Goal: Transaction & Acquisition: Purchase product/service

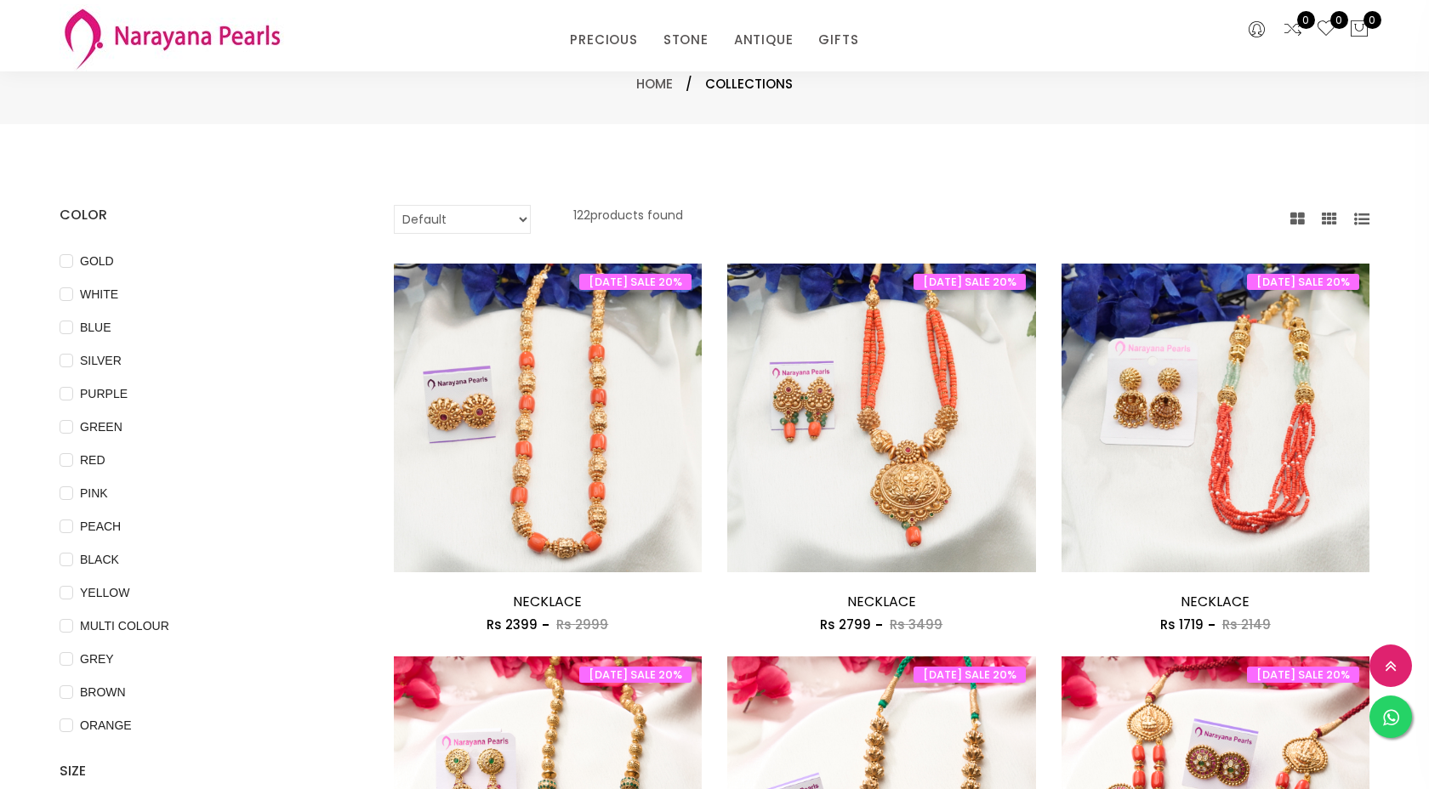
select select "INR"
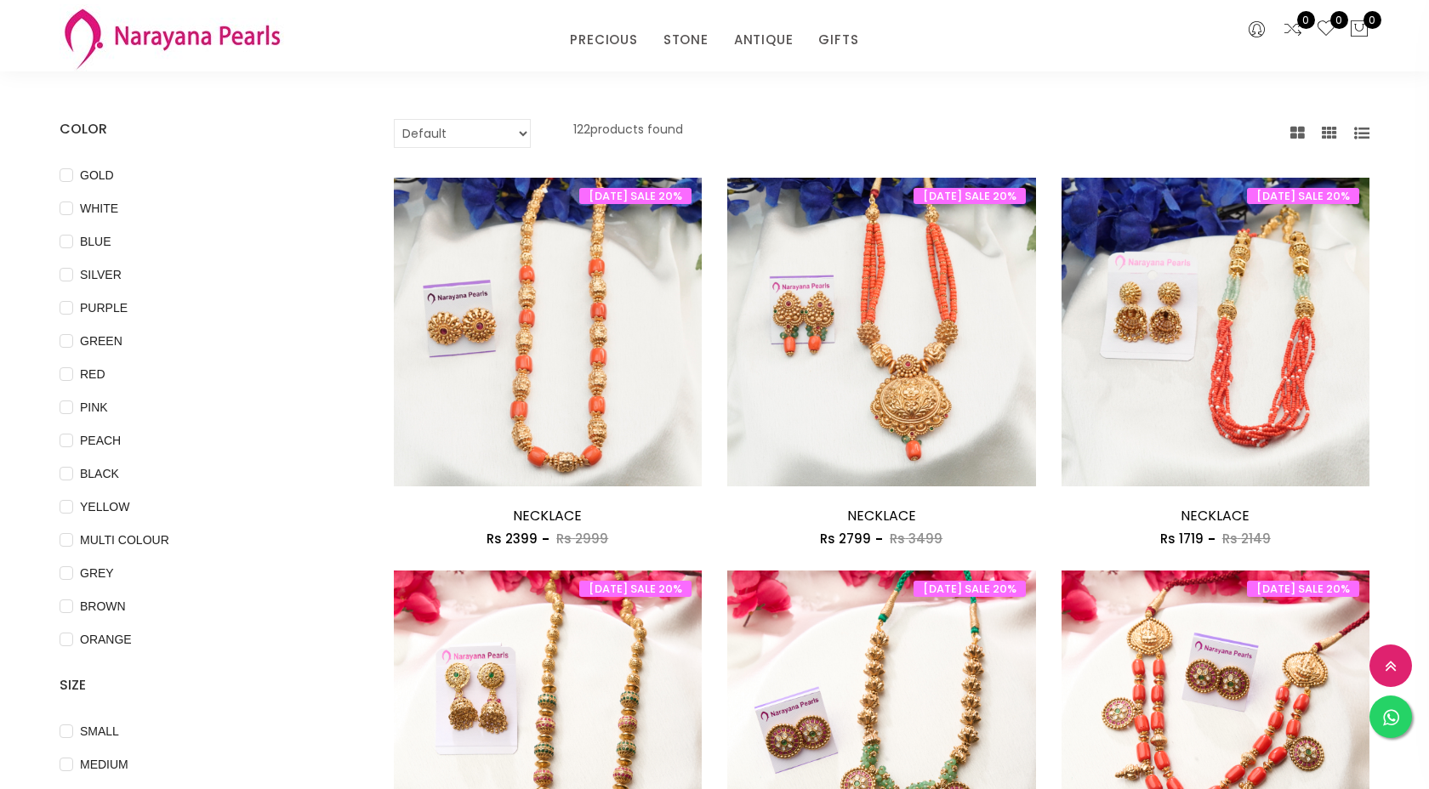
scroll to position [88, 0]
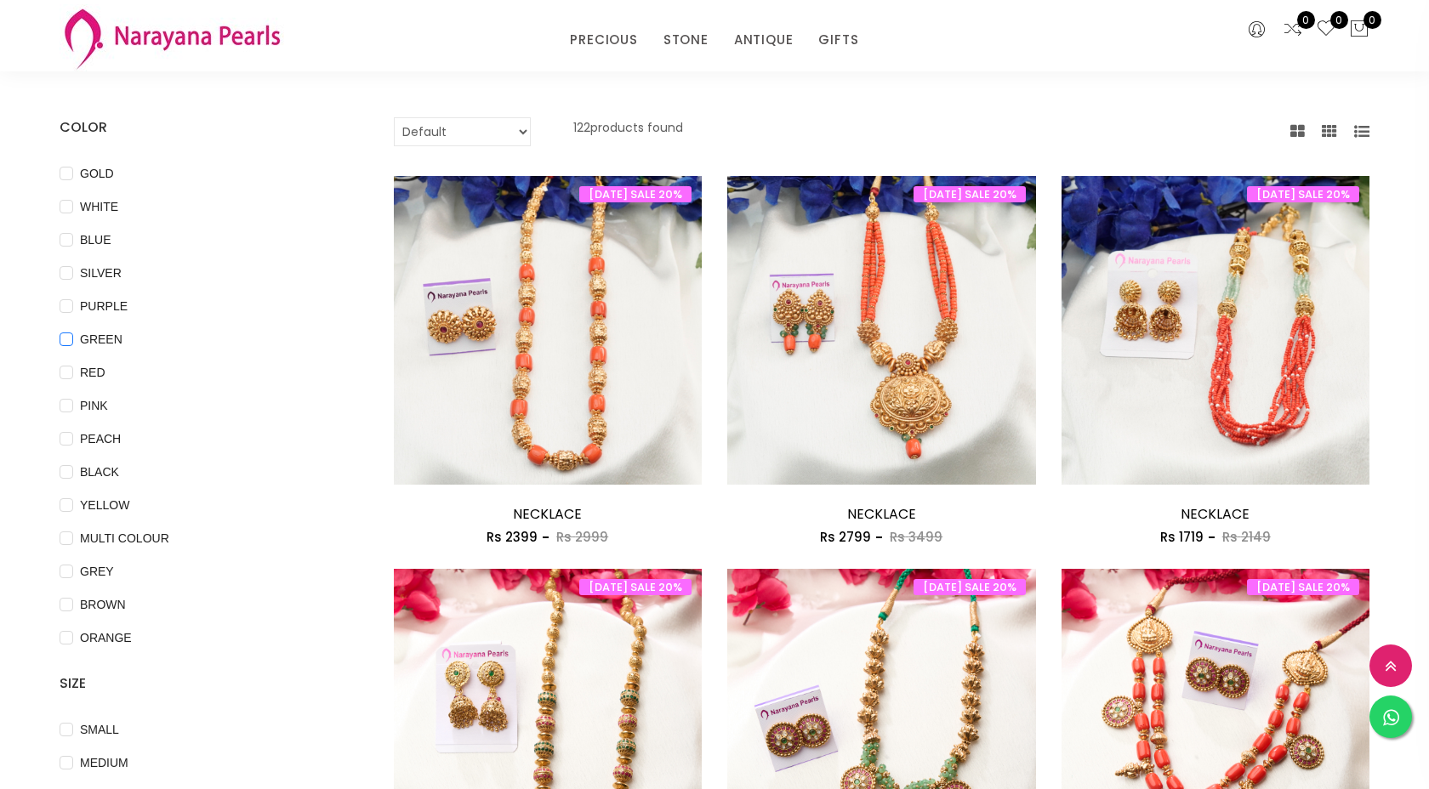
click at [67, 338] on input "GREEN" at bounding box center [67, 352] width 14 height 38
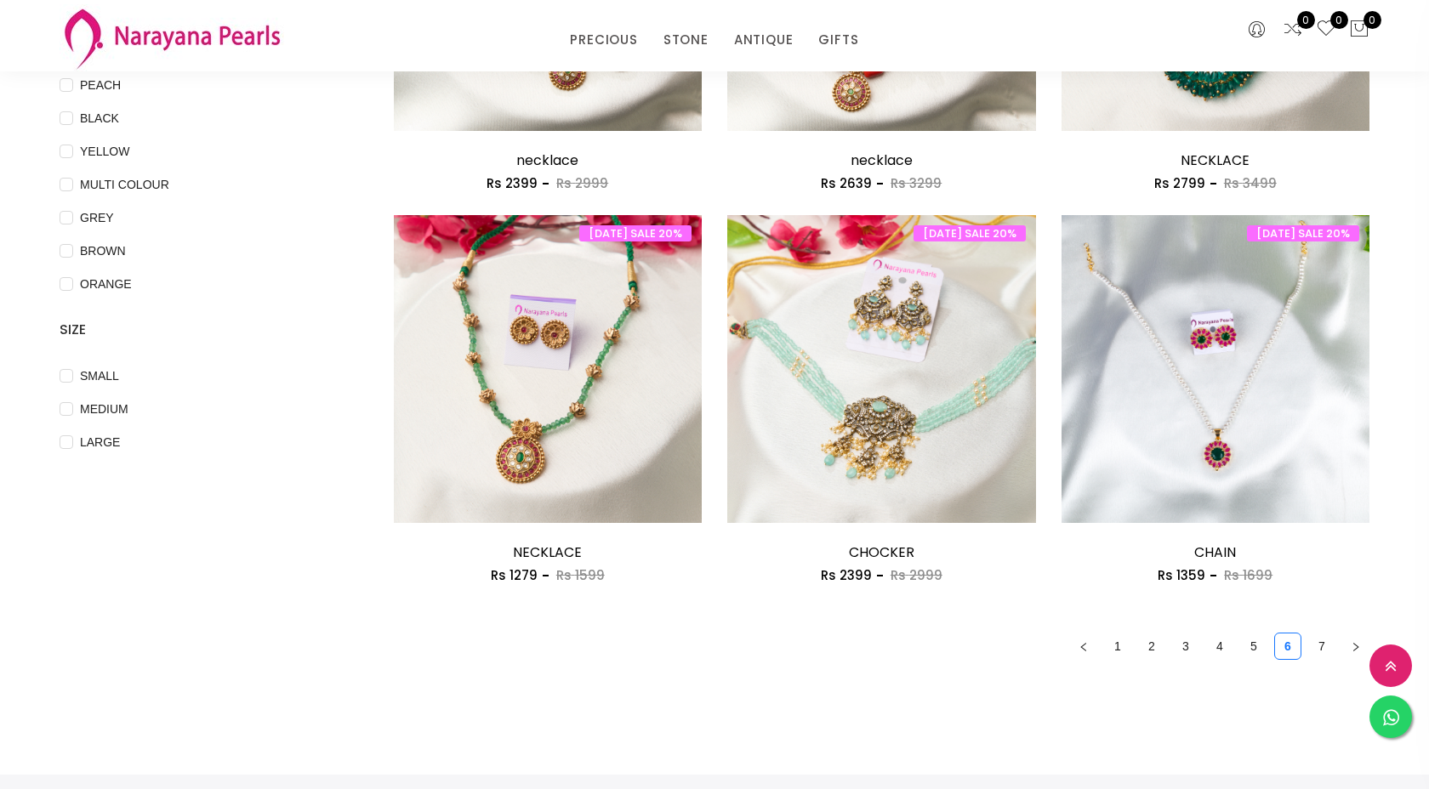
scroll to position [443, 0]
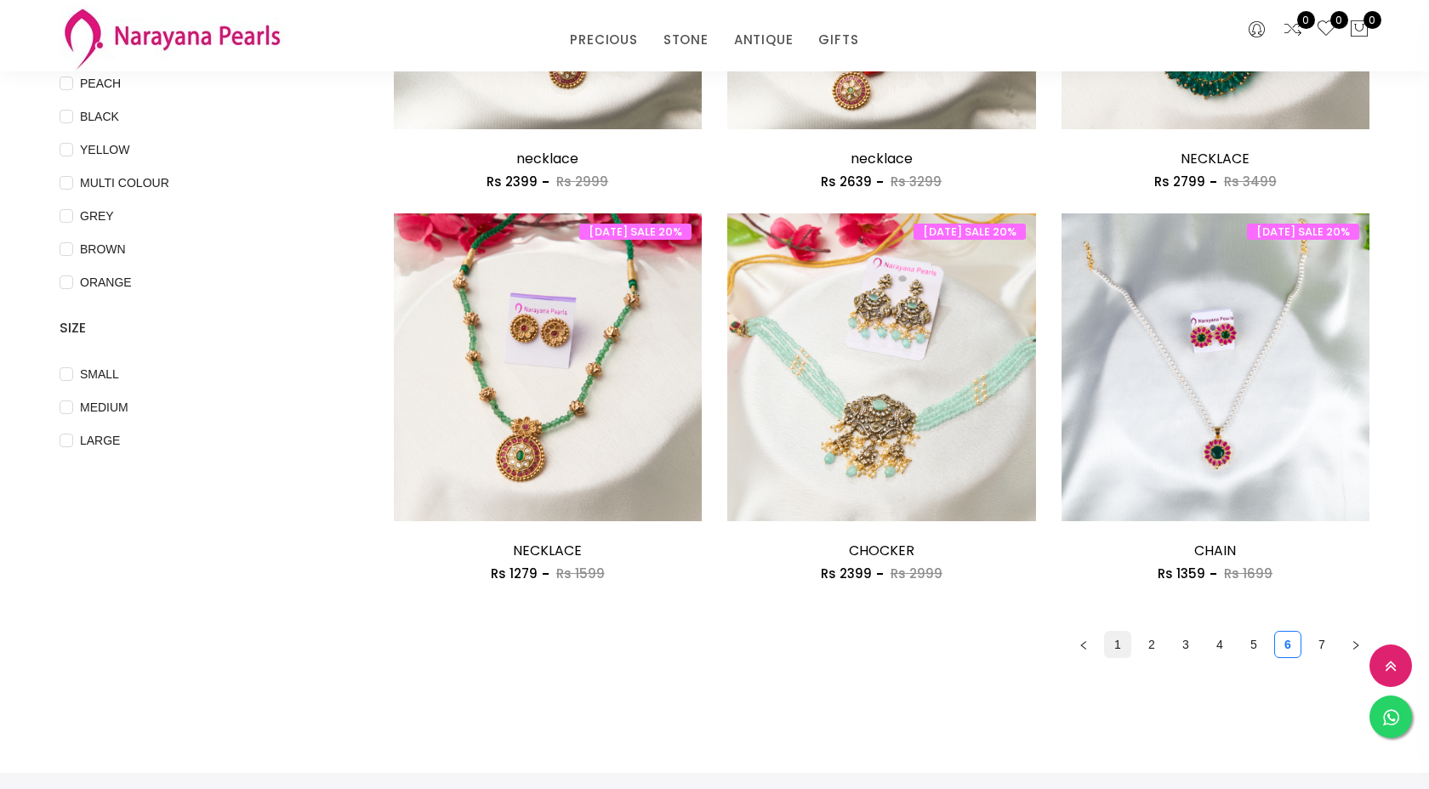
click at [1122, 652] on link "1" at bounding box center [1118, 645] width 26 height 26
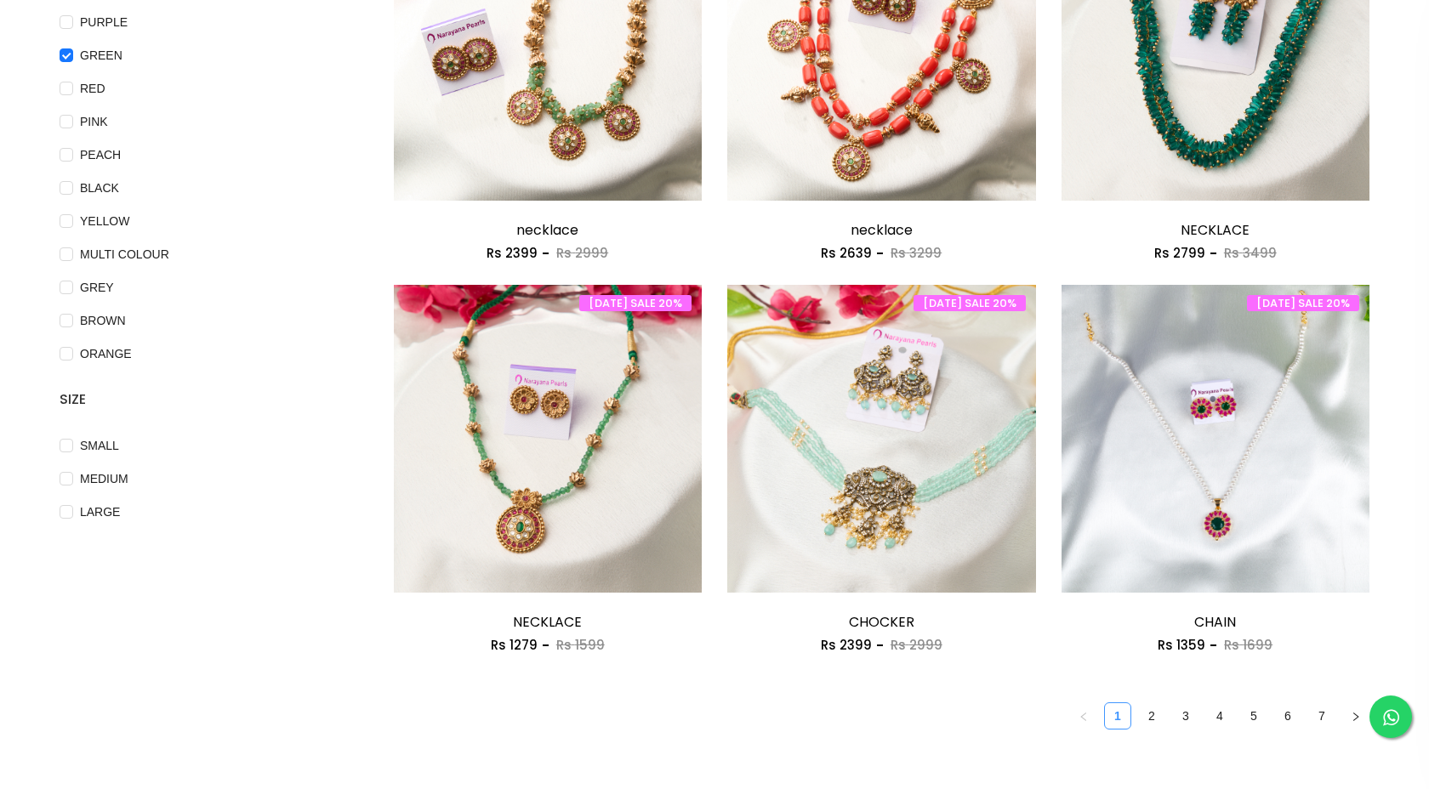
scroll to position [0, 0]
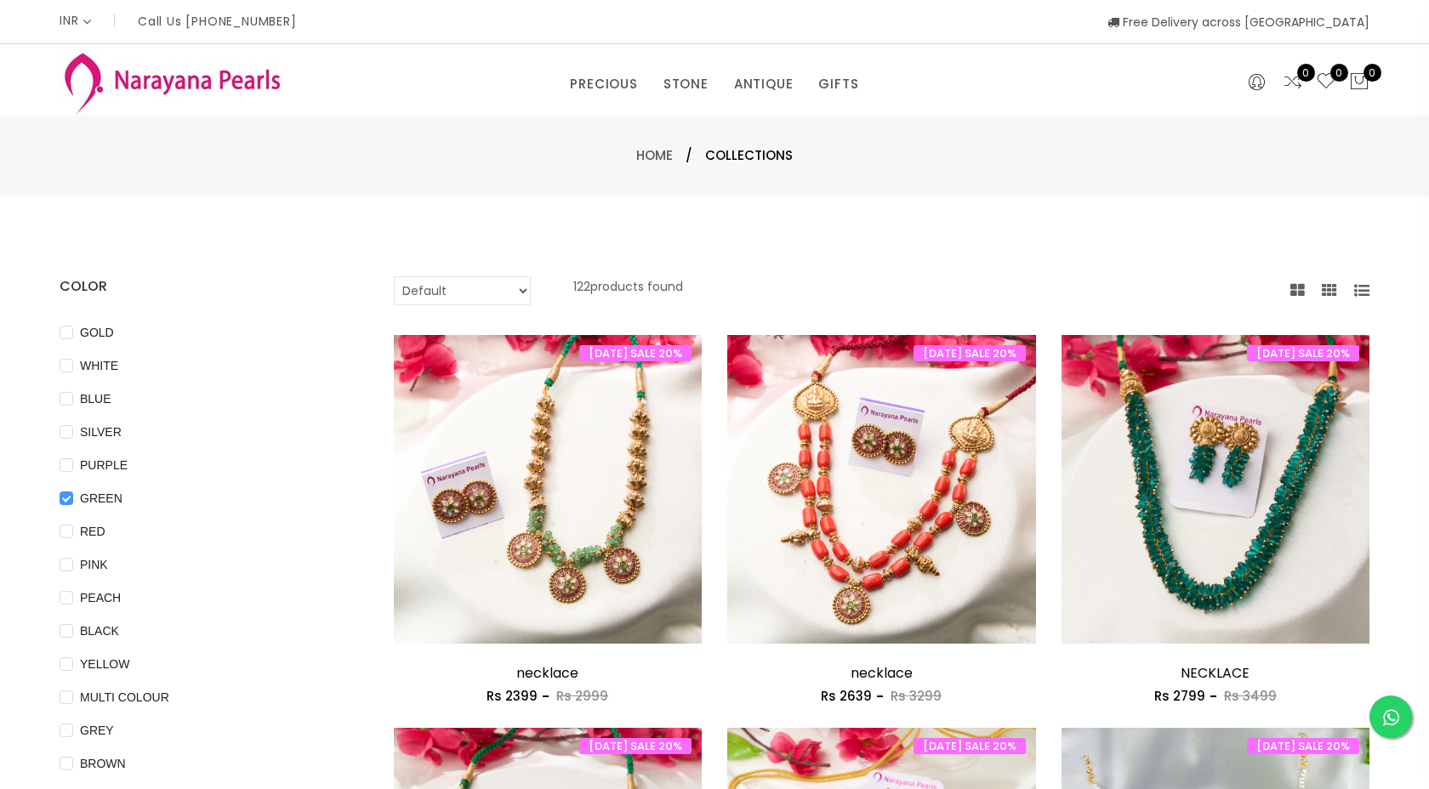
click at [67, 499] on input "GREEN" at bounding box center [67, 511] width 14 height 38
checkbox input "false"
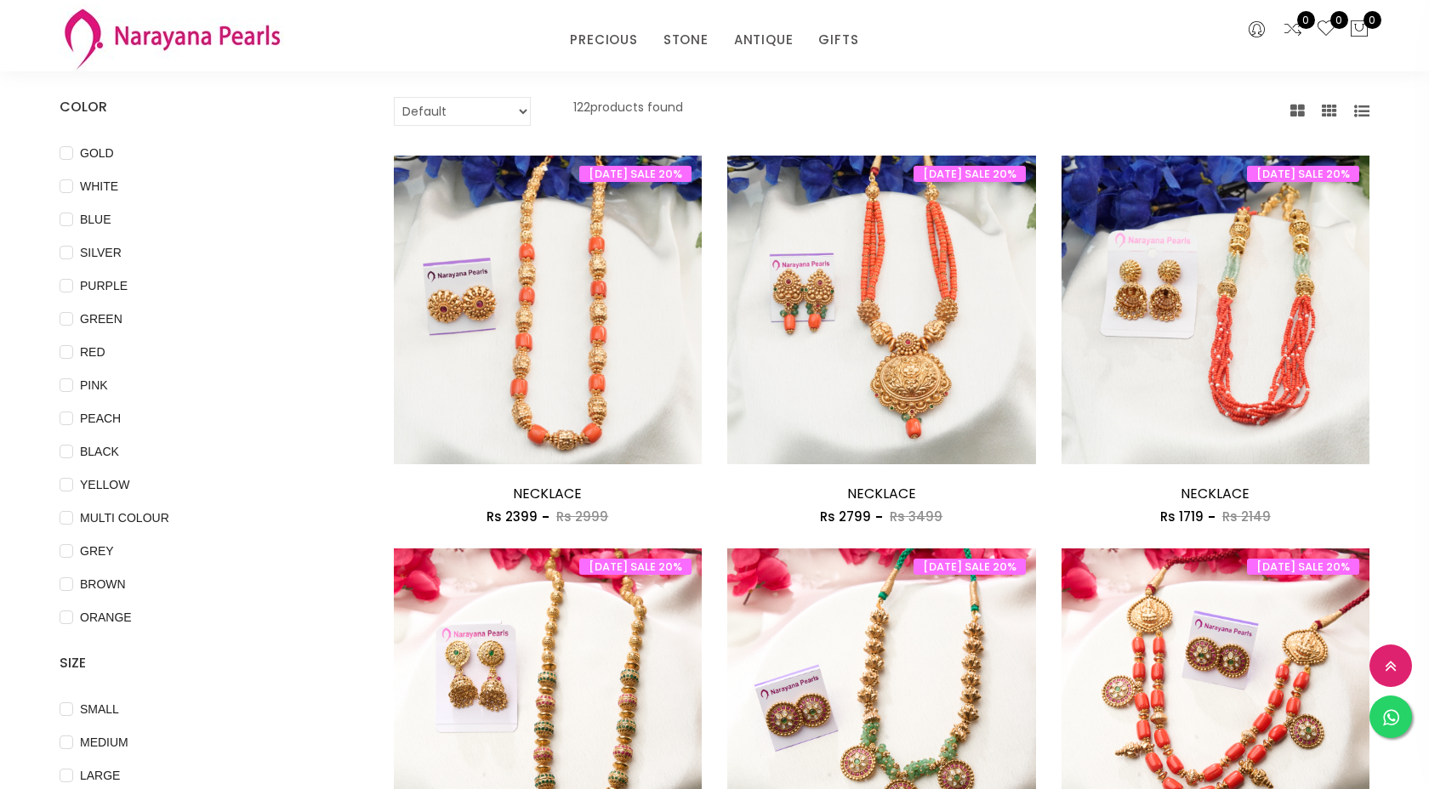
scroll to position [105, 0]
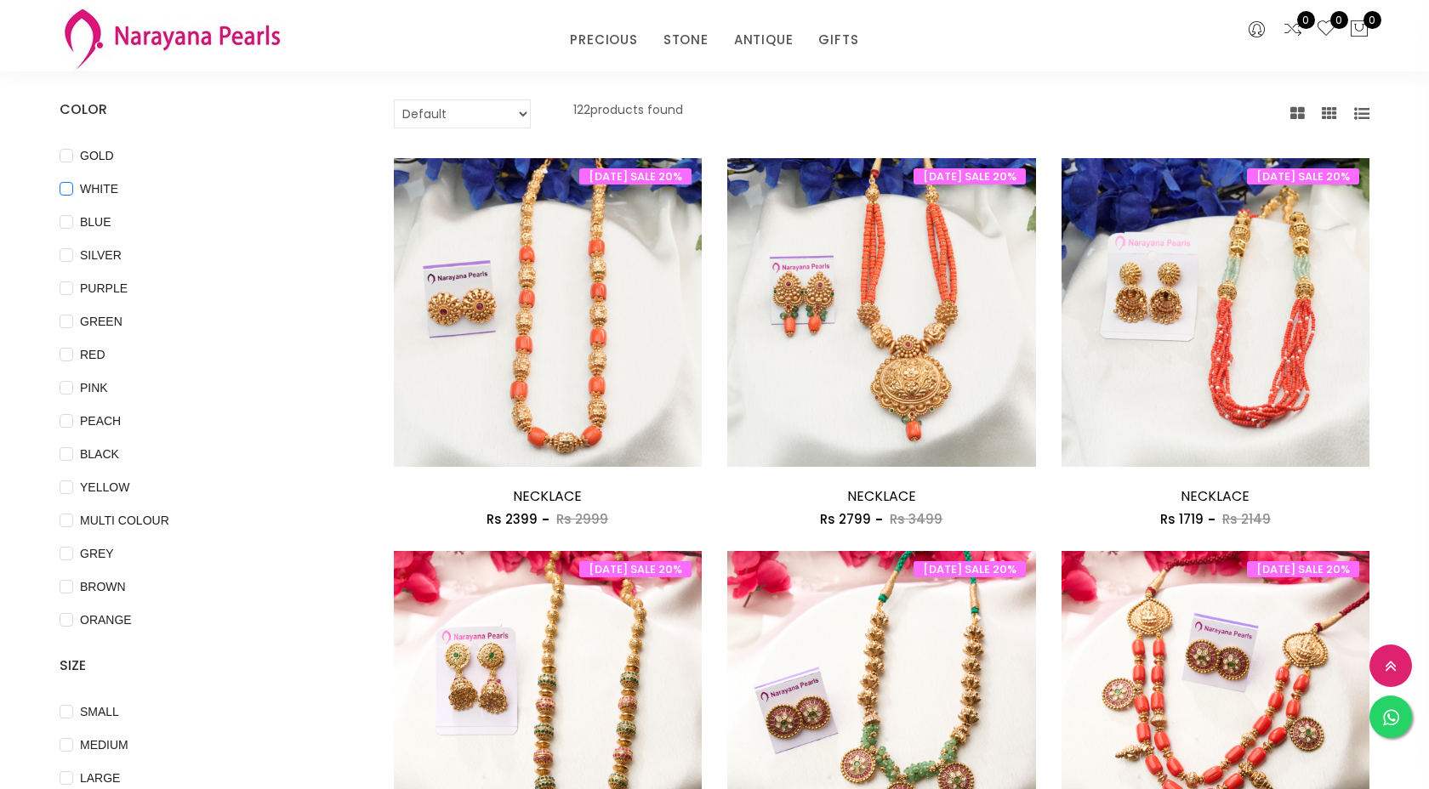
click at [67, 189] on input "WHITE" at bounding box center [67, 201] width 14 height 38
checkbox input "true"
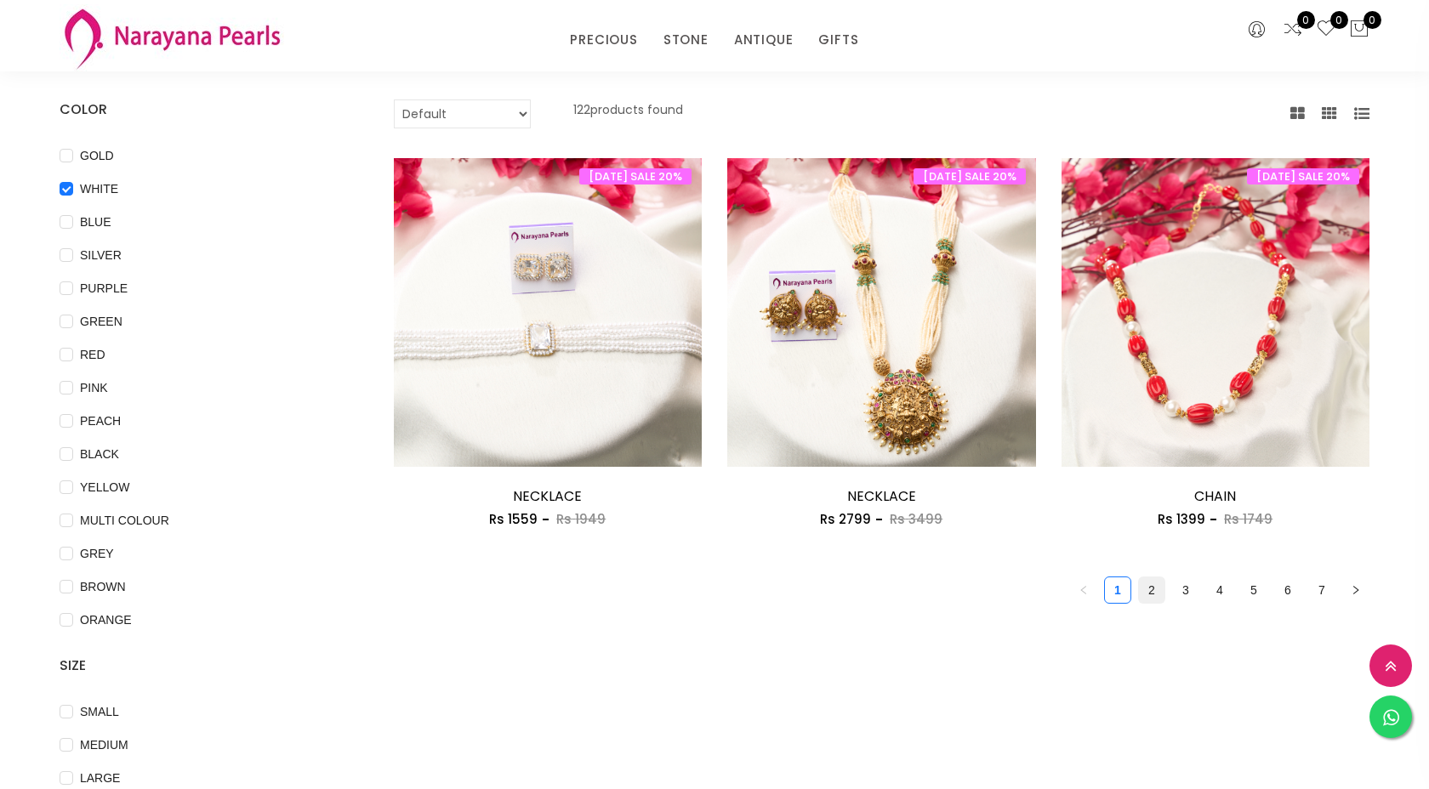
click at [1155, 593] on link "2" at bounding box center [1152, 591] width 26 height 26
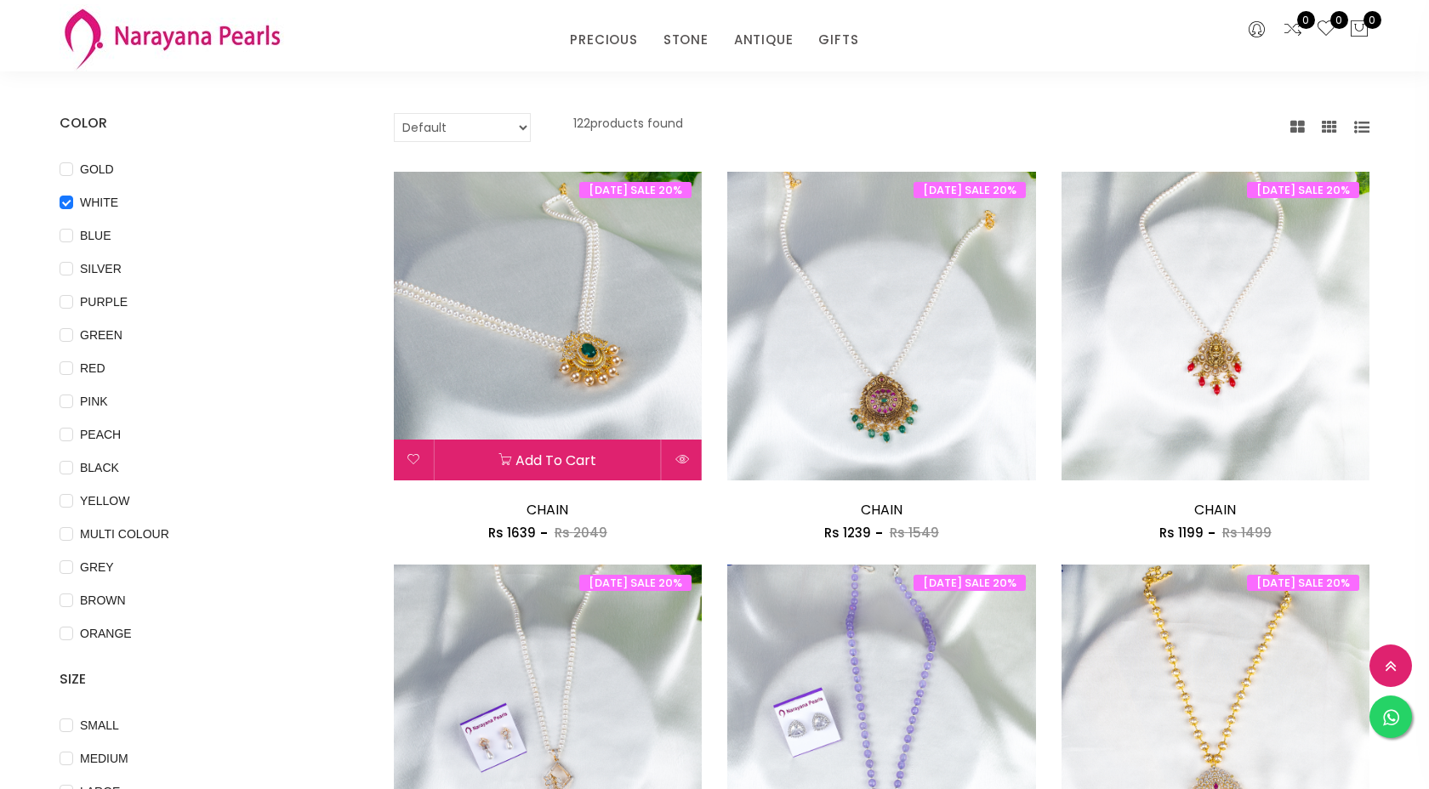
scroll to position [93, 0]
click at [587, 313] on img at bounding box center [548, 325] width 309 height 309
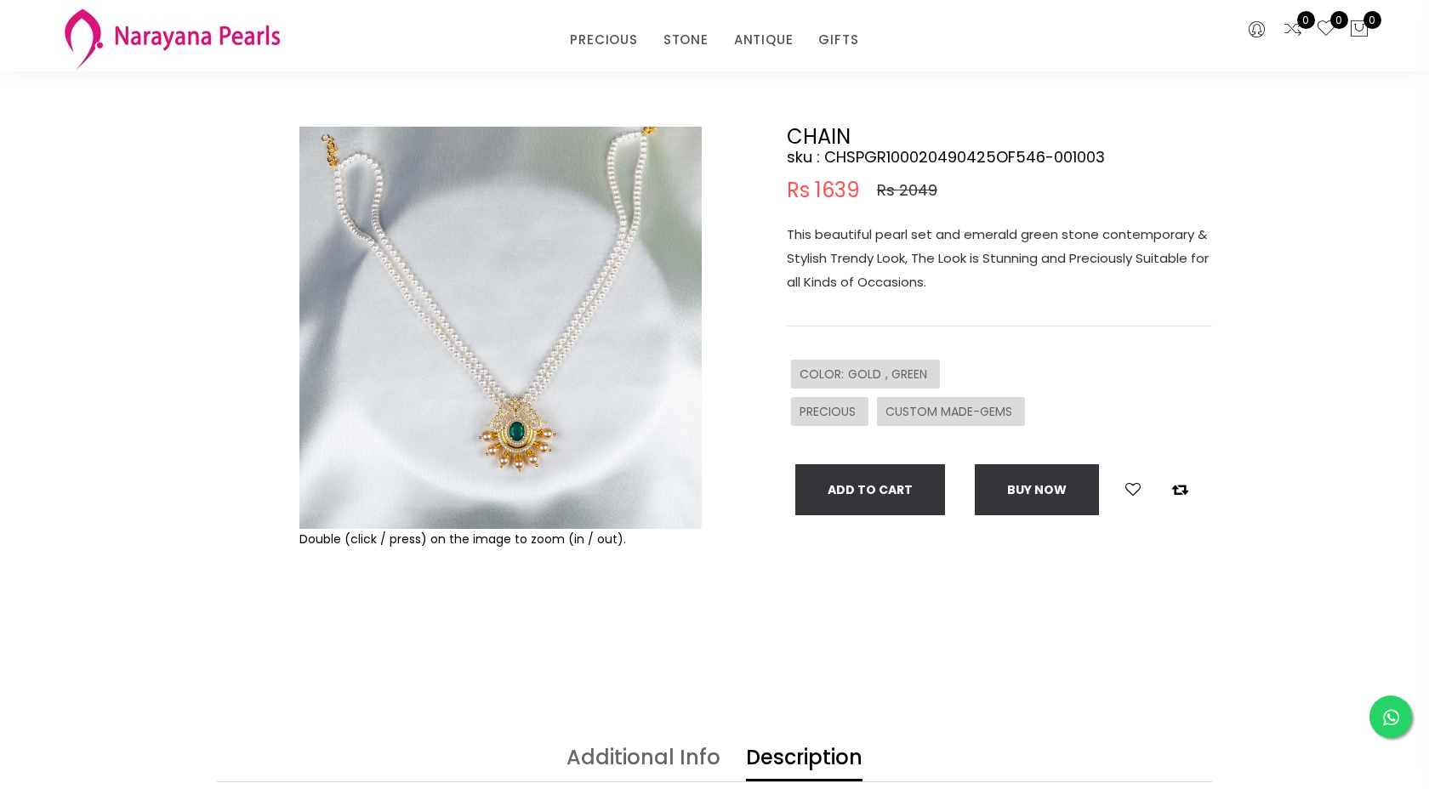
scroll to position [79, 0]
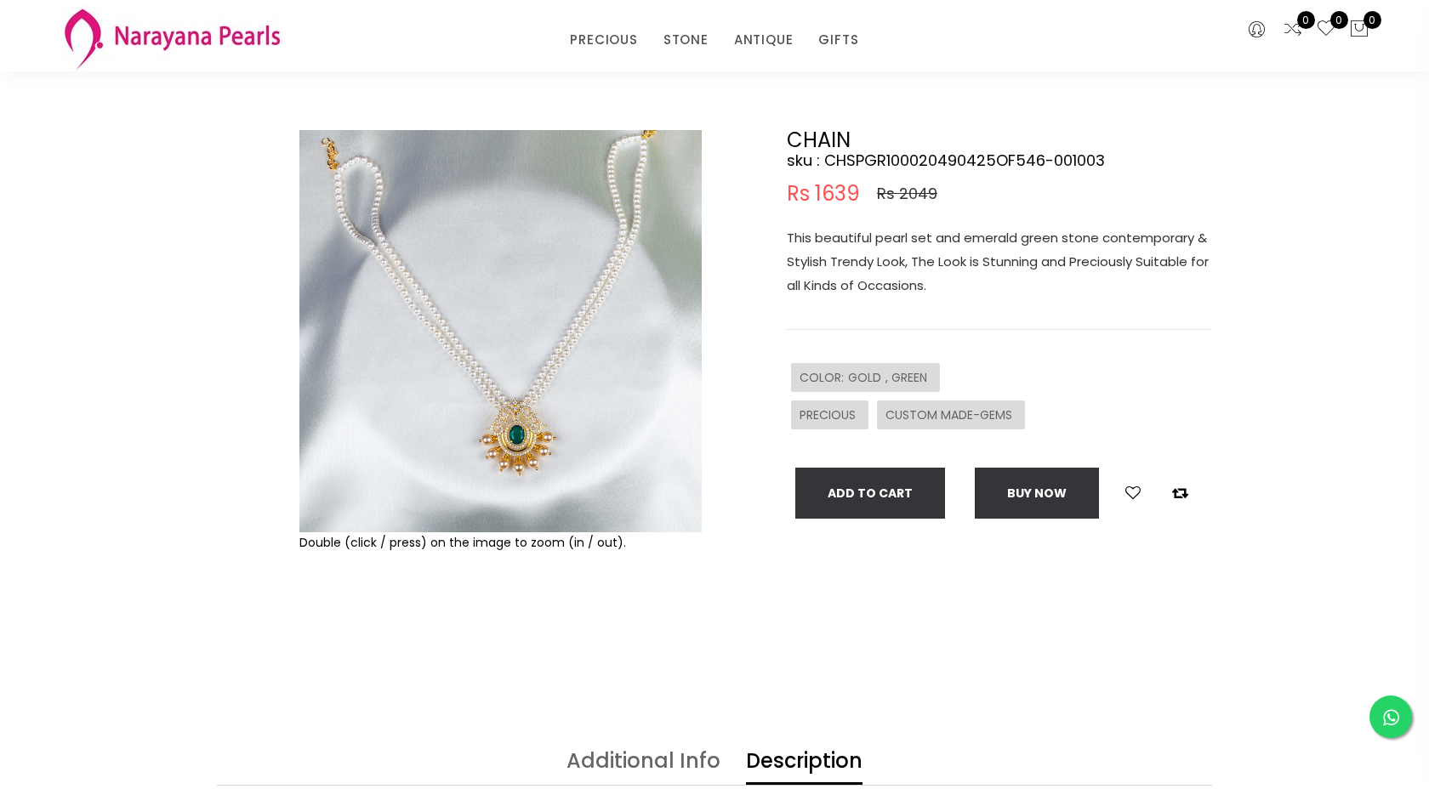
click at [510, 424] on img at bounding box center [500, 331] width 402 height 402
click at [589, 449] on img at bounding box center [500, 331] width 402 height 402
click at [640, 458] on img at bounding box center [500, 331] width 402 height 402
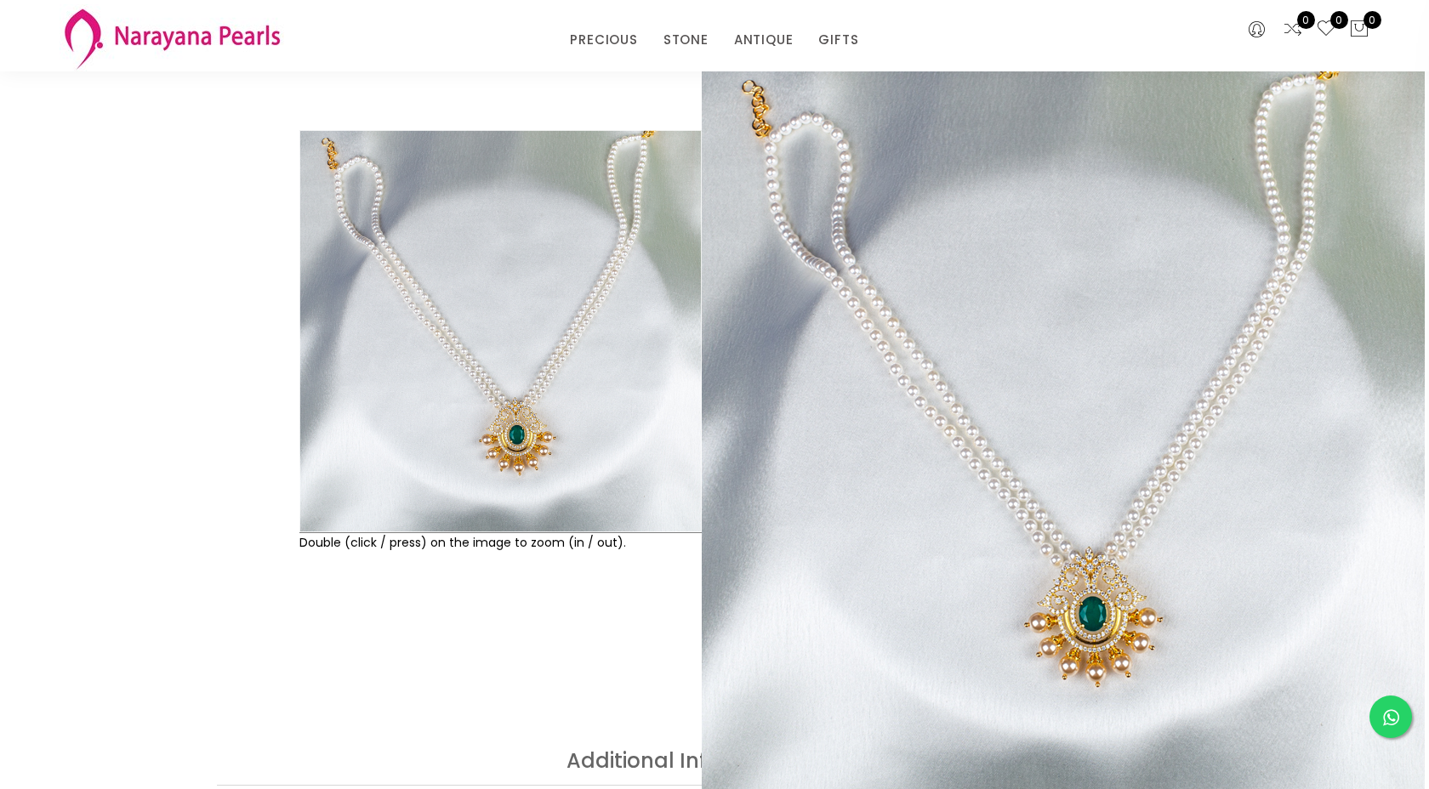
click at [578, 645] on div "Double (click / press) on the image to zoom (in / out)." at bounding box center [500, 398] width 411 height 536
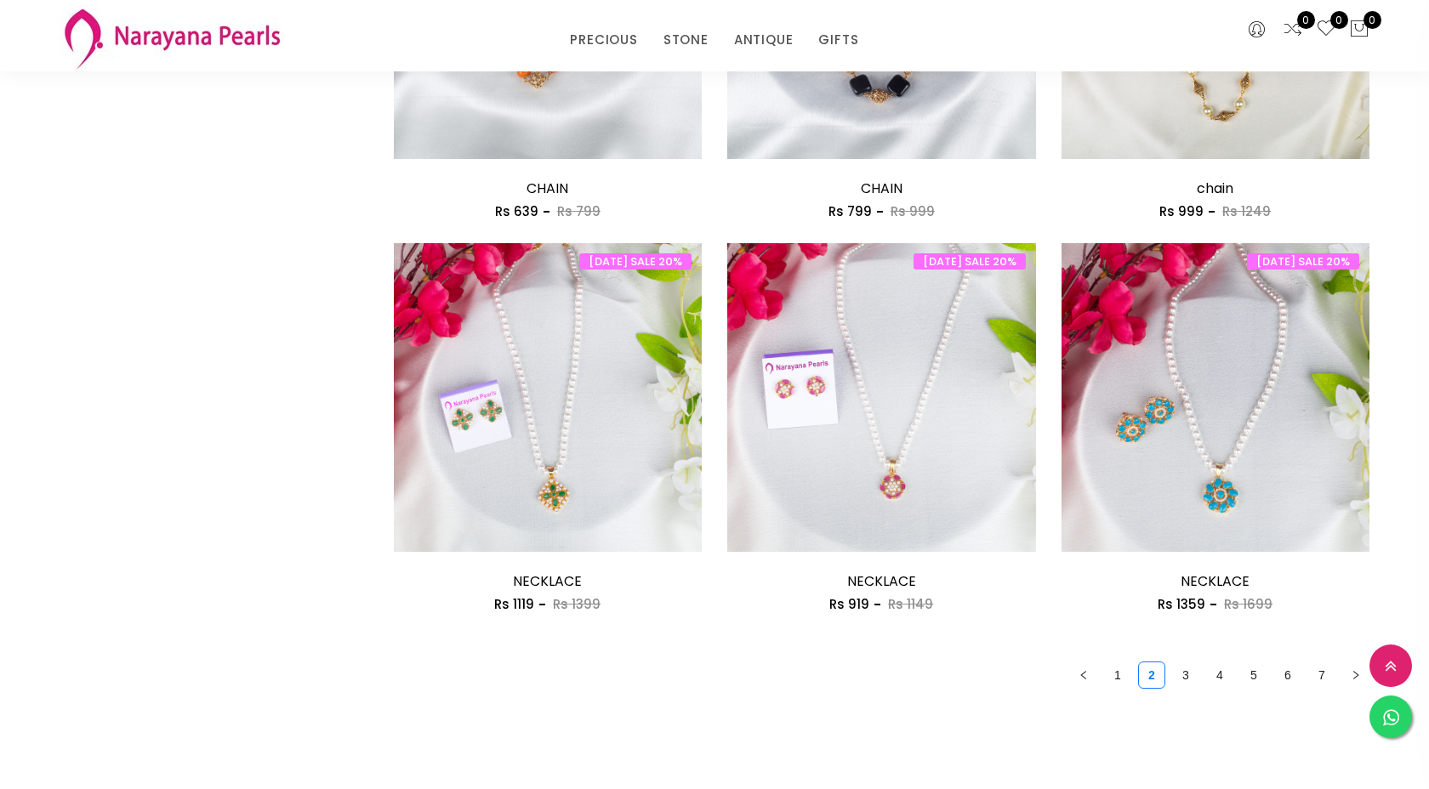
scroll to position [2440, 0]
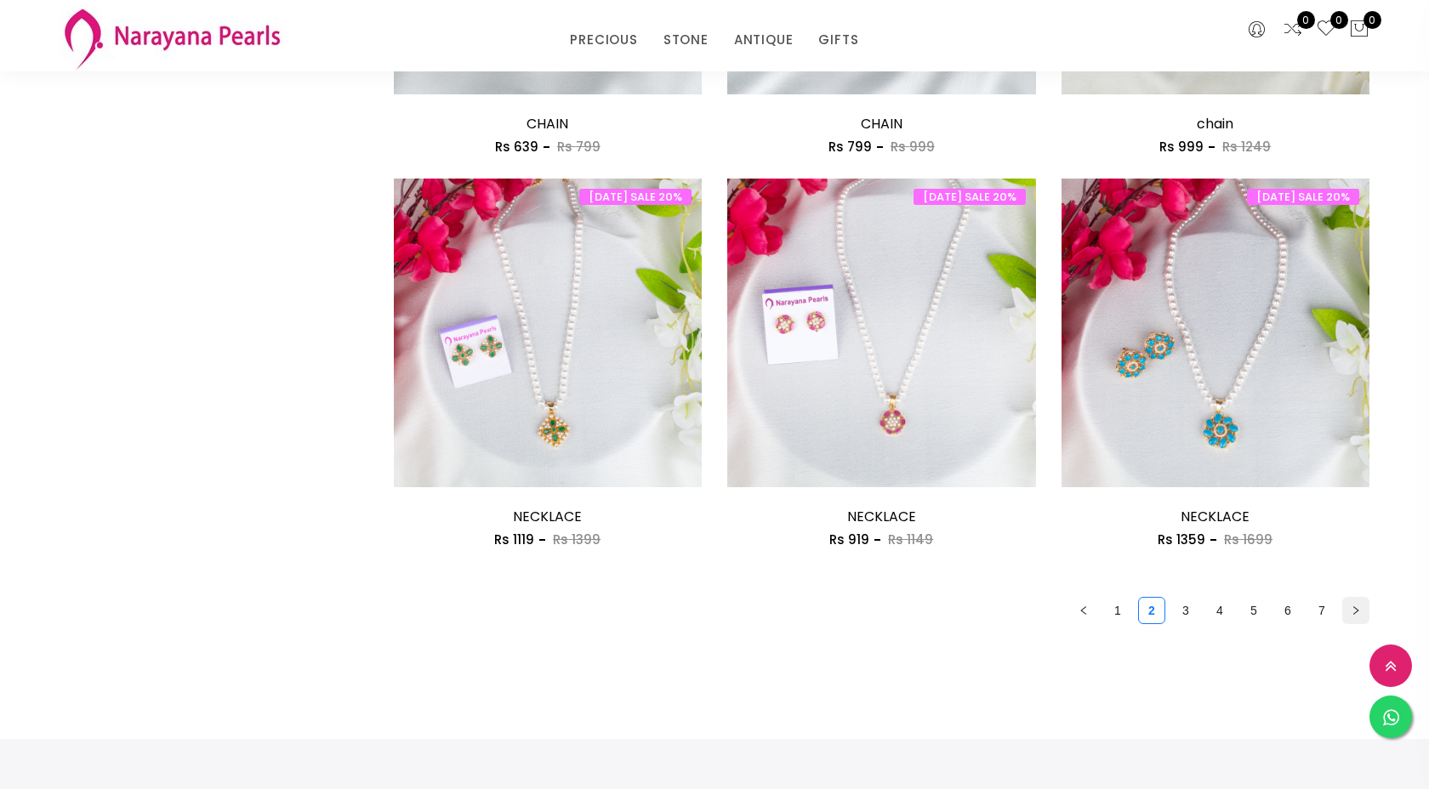
click at [1351, 613] on icon "right" at bounding box center [1356, 611] width 10 height 10
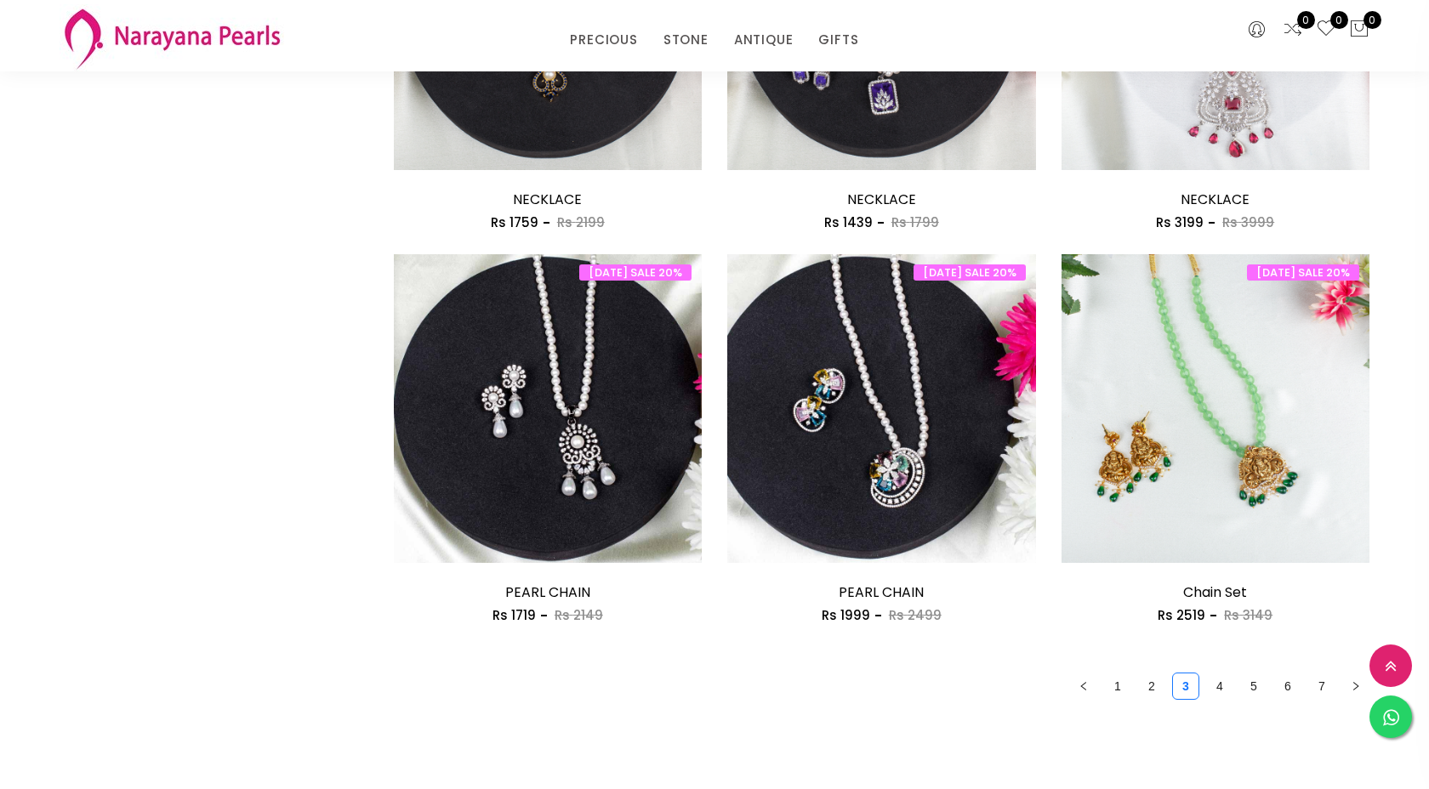
scroll to position [2437, 0]
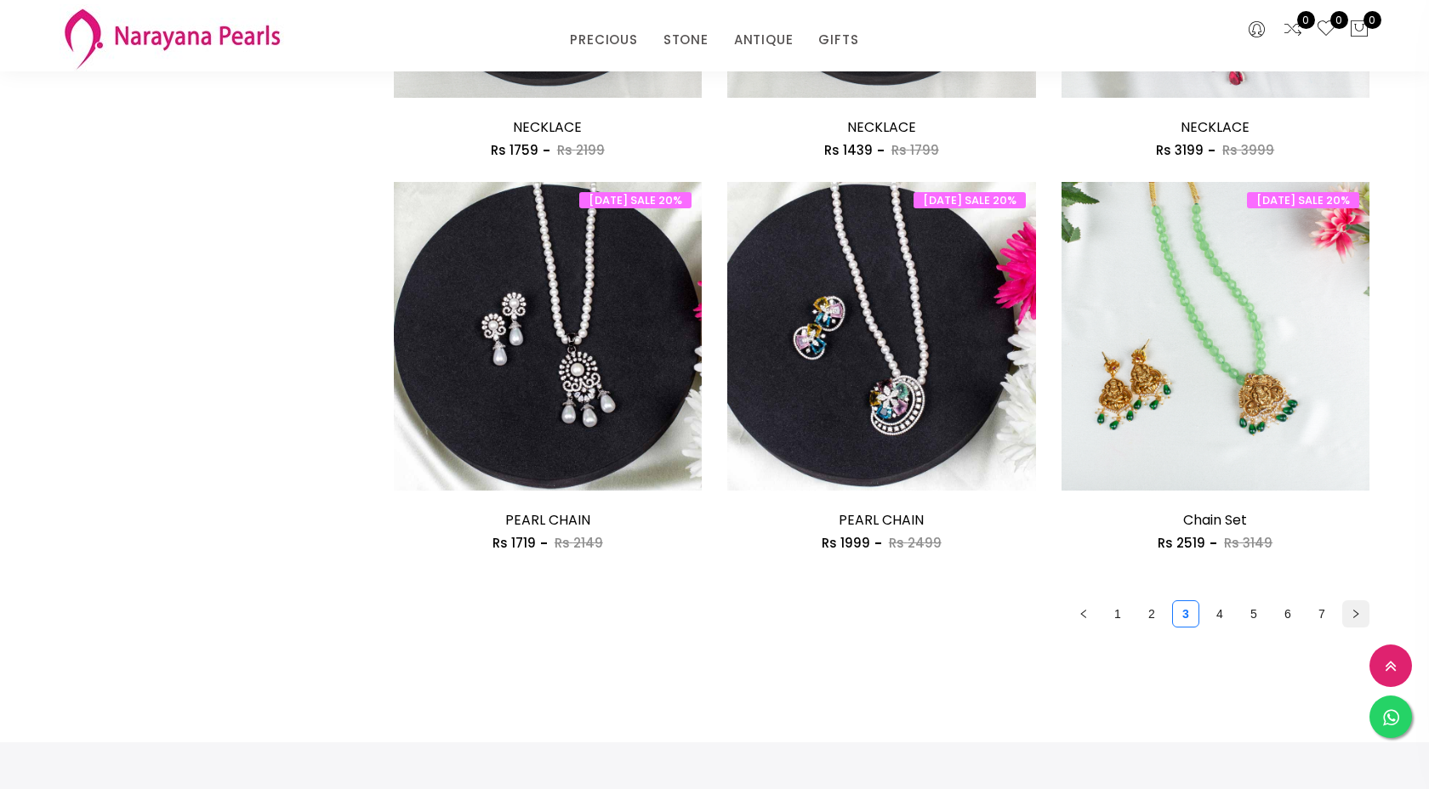
click at [1355, 612] on icon "right" at bounding box center [1356, 614] width 10 height 10
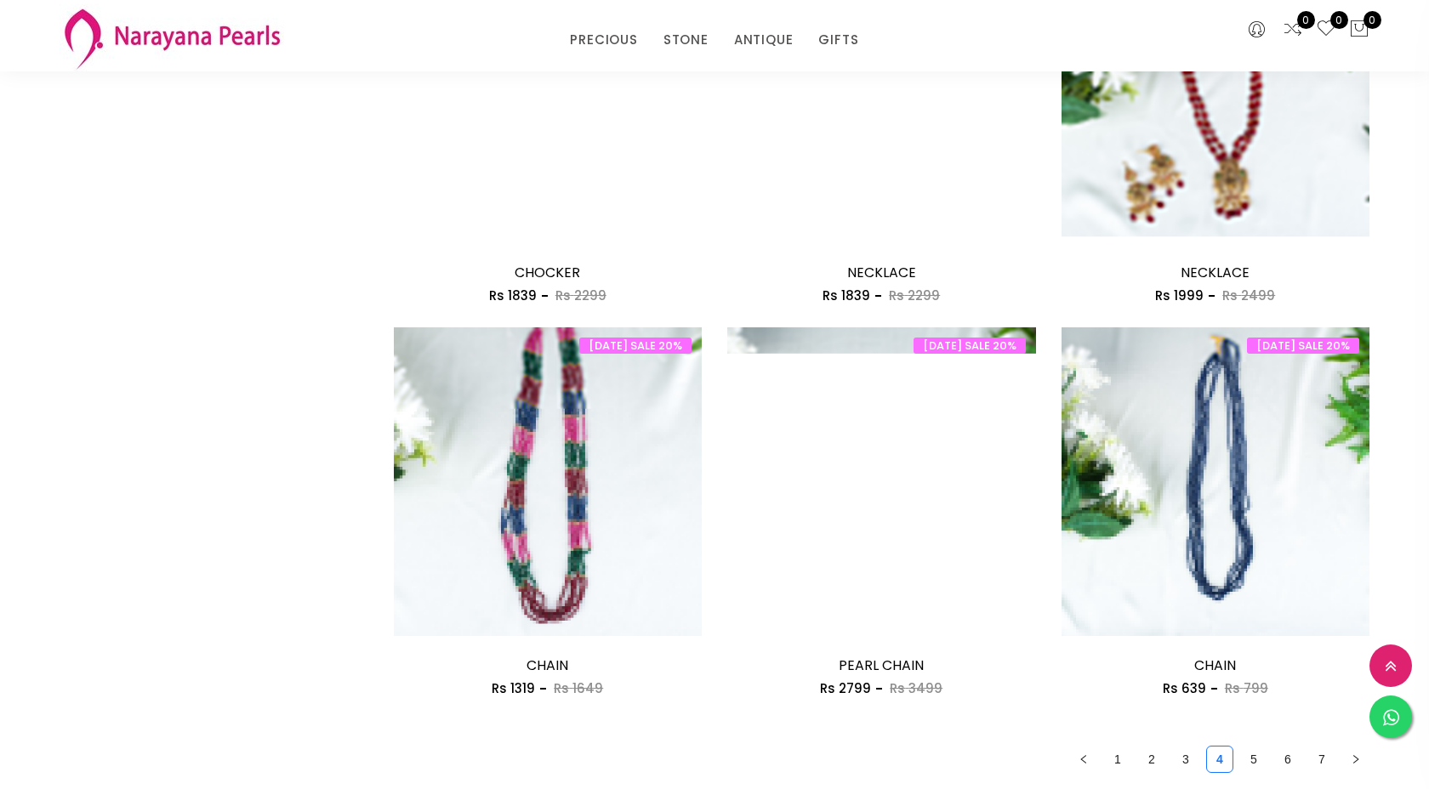
scroll to position [2504, 0]
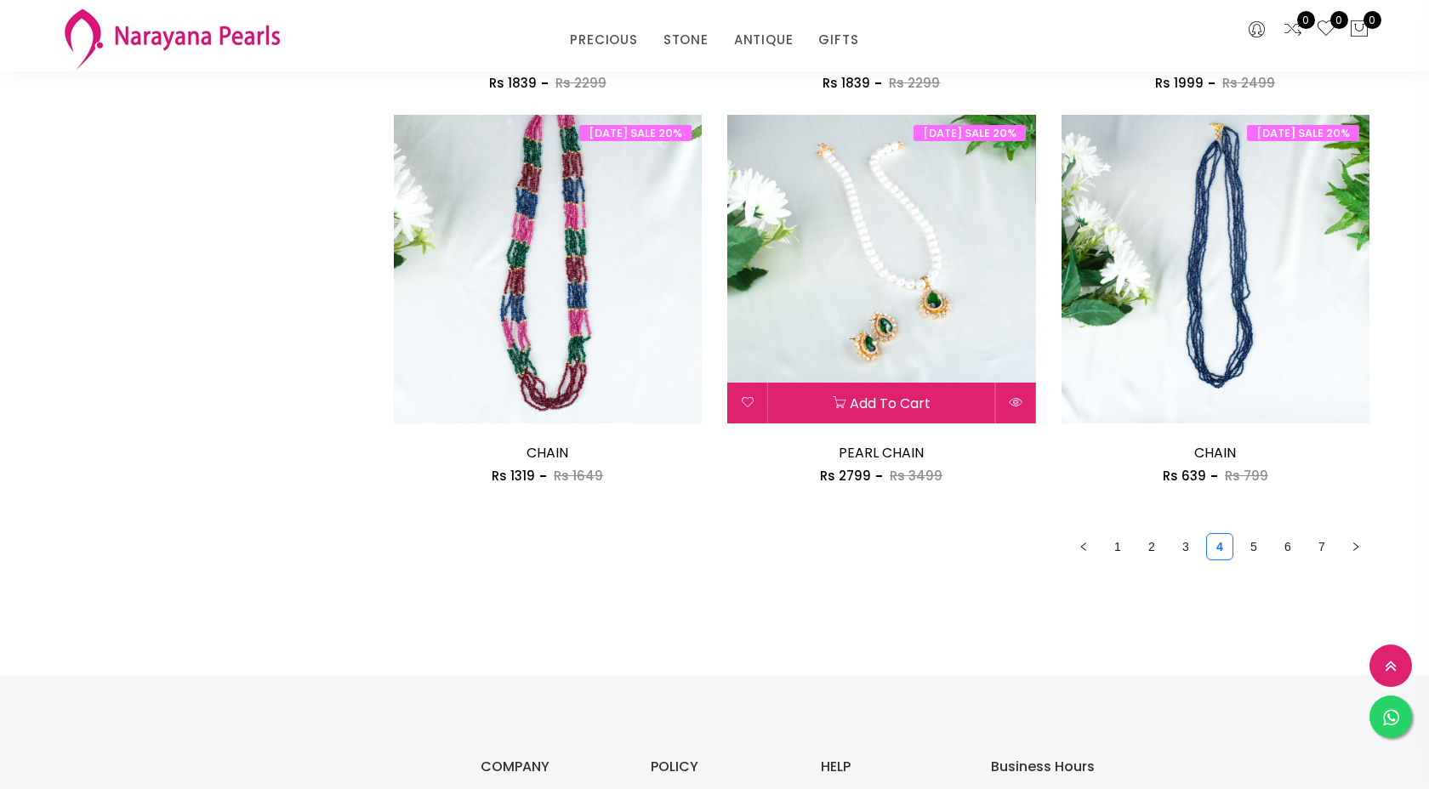
click at [934, 244] on img at bounding box center [881, 269] width 309 height 309
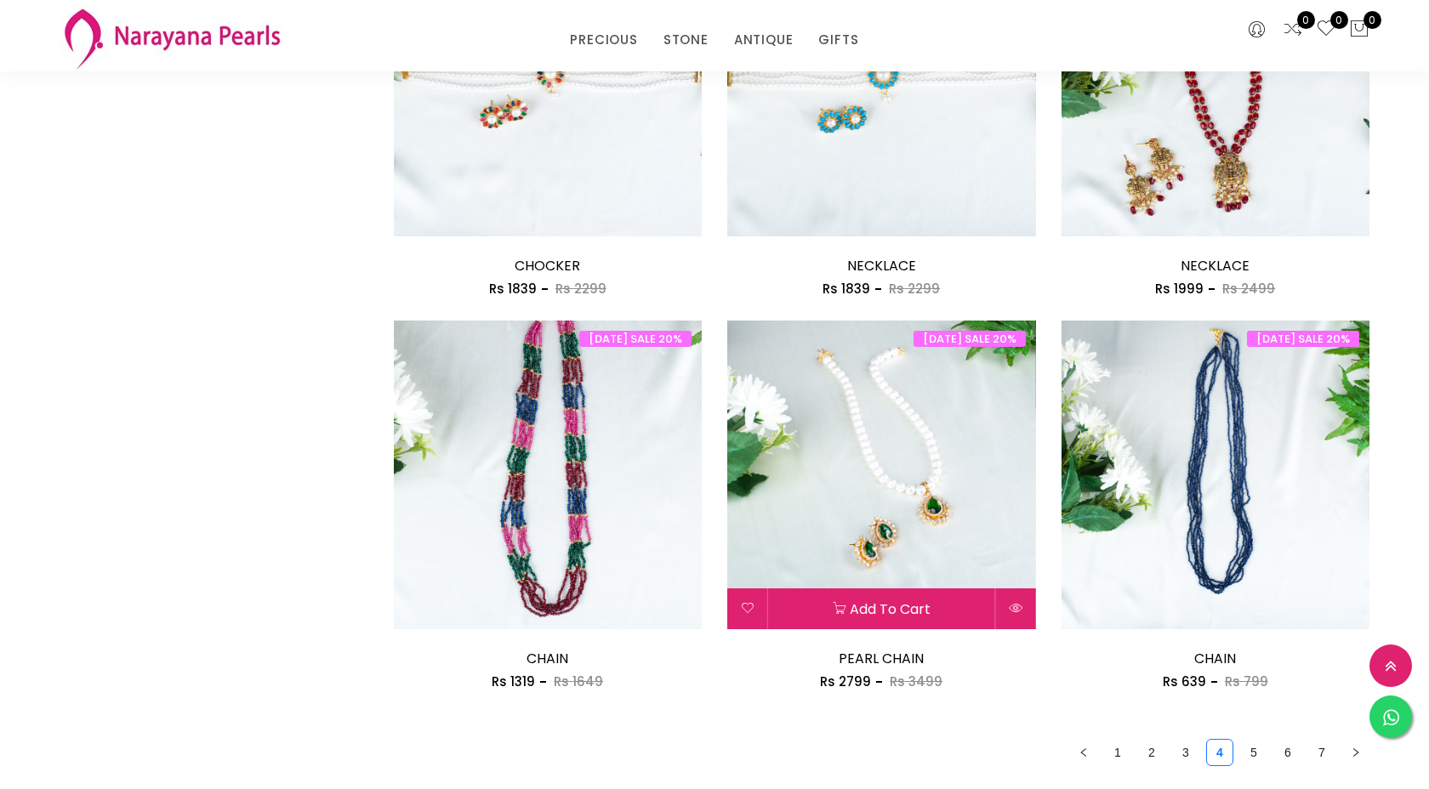
scroll to position [2312, 0]
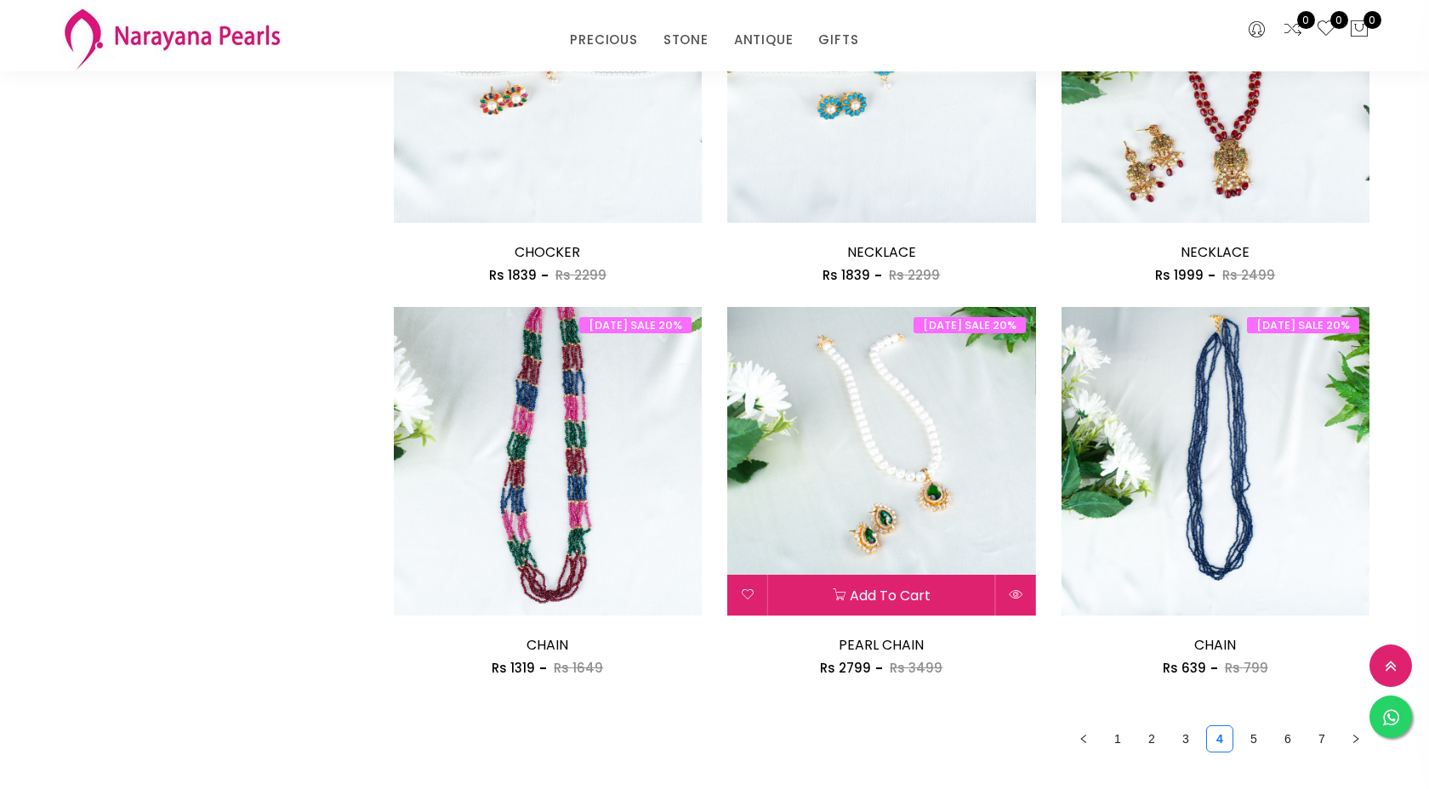
click at [971, 424] on img at bounding box center [881, 461] width 309 height 309
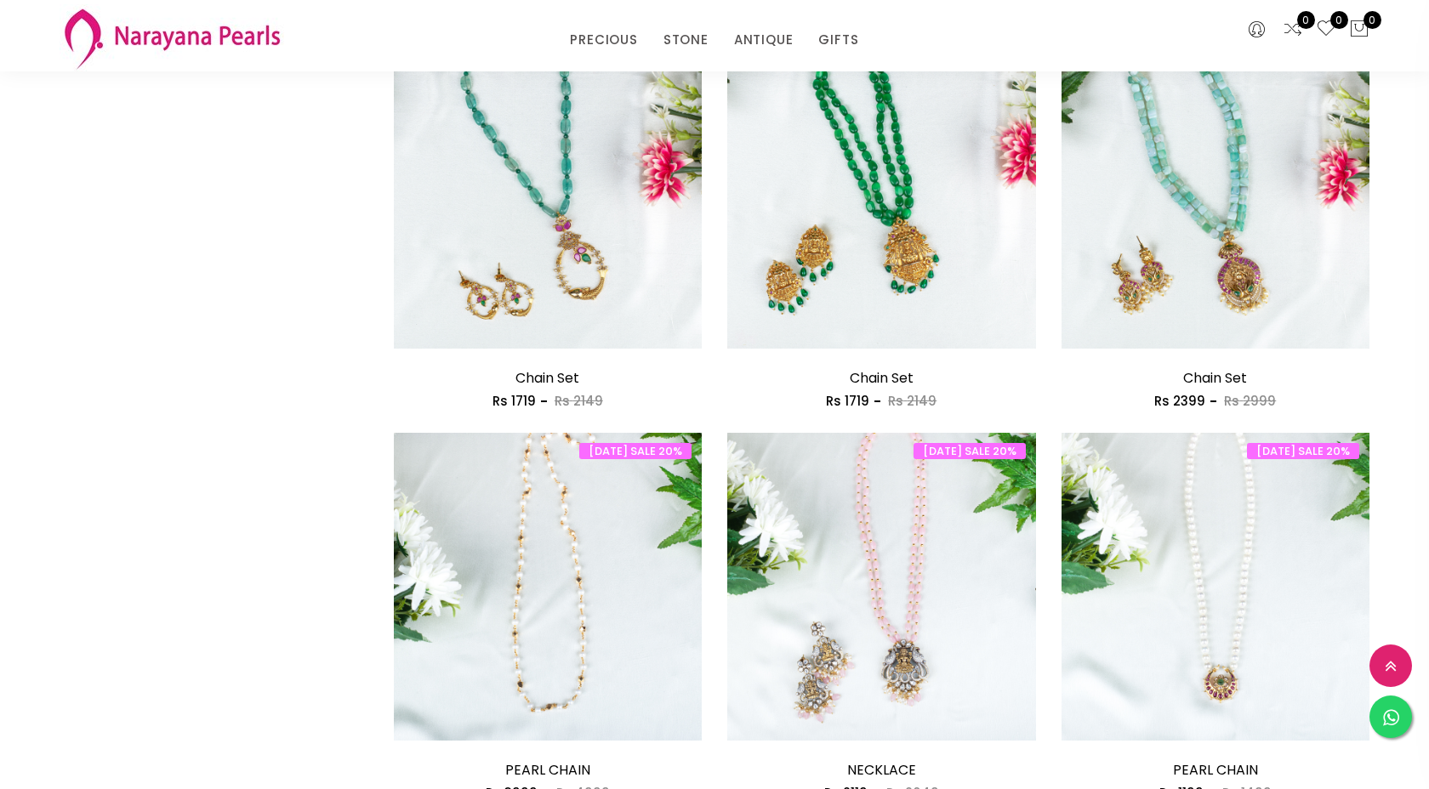
scroll to position [1608, 0]
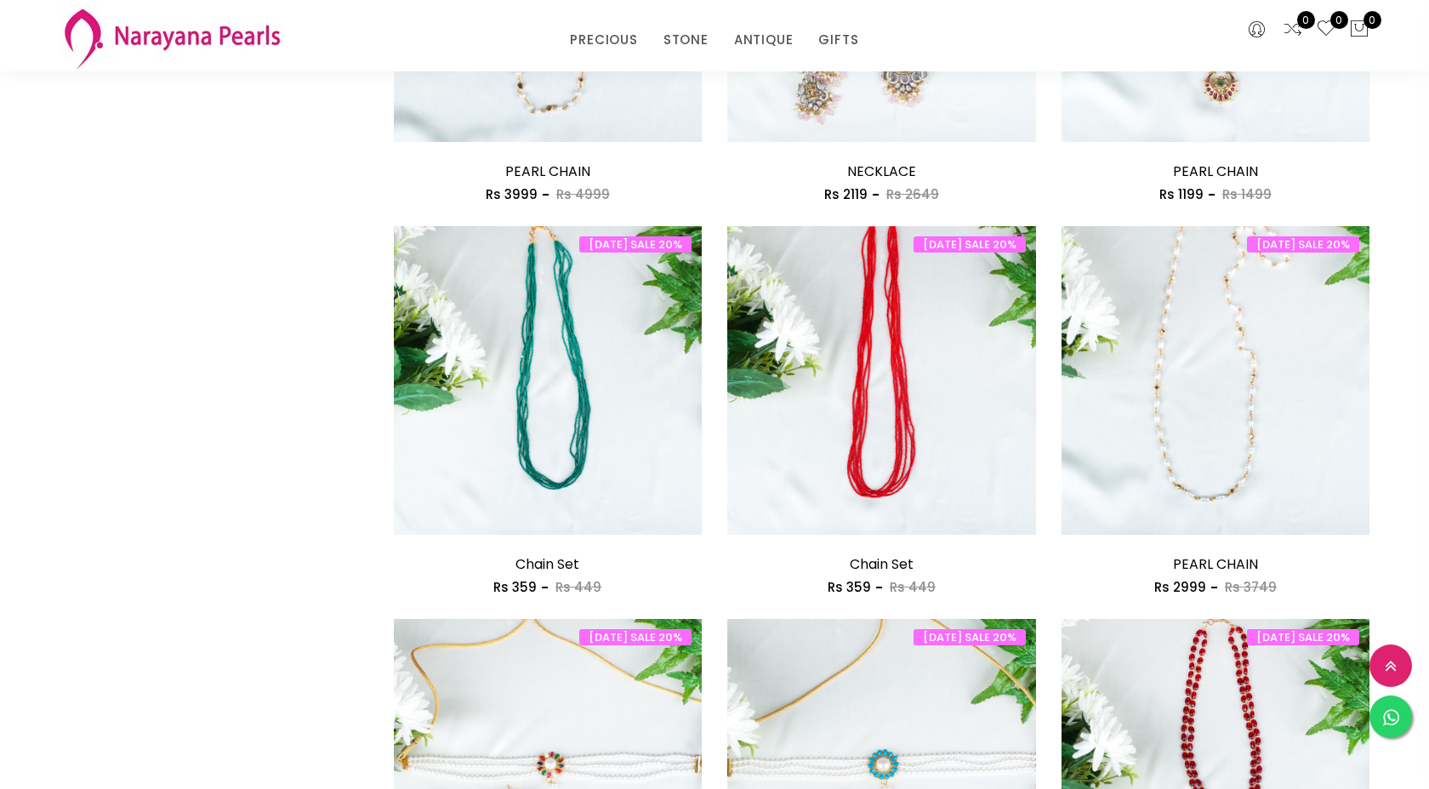
click at [1355, 298] on div "Default Price - High to Low Price - Low to High 122 products found [DATE] SALE …" at bounding box center [882, 27] width 1002 height 2860
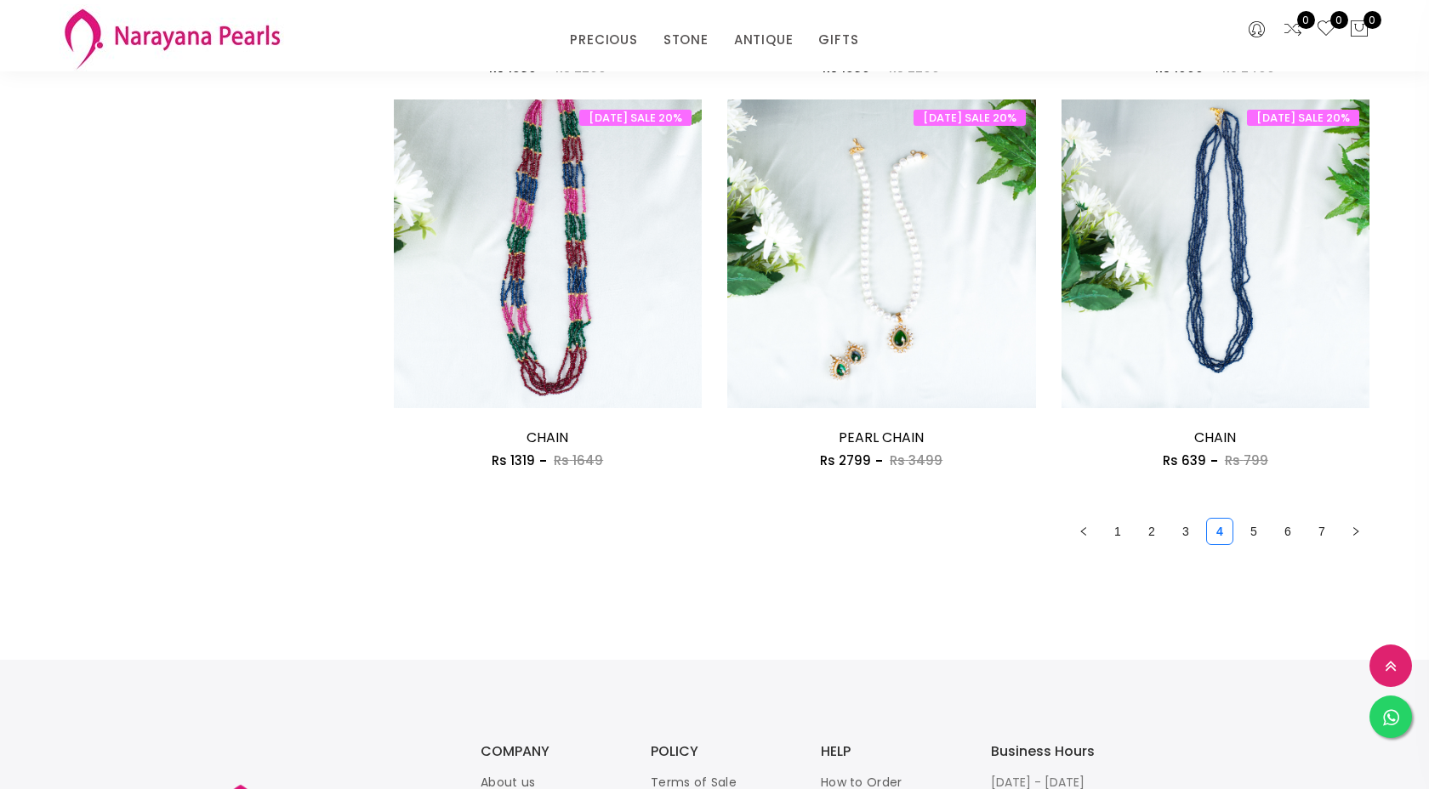
scroll to position [2526, 0]
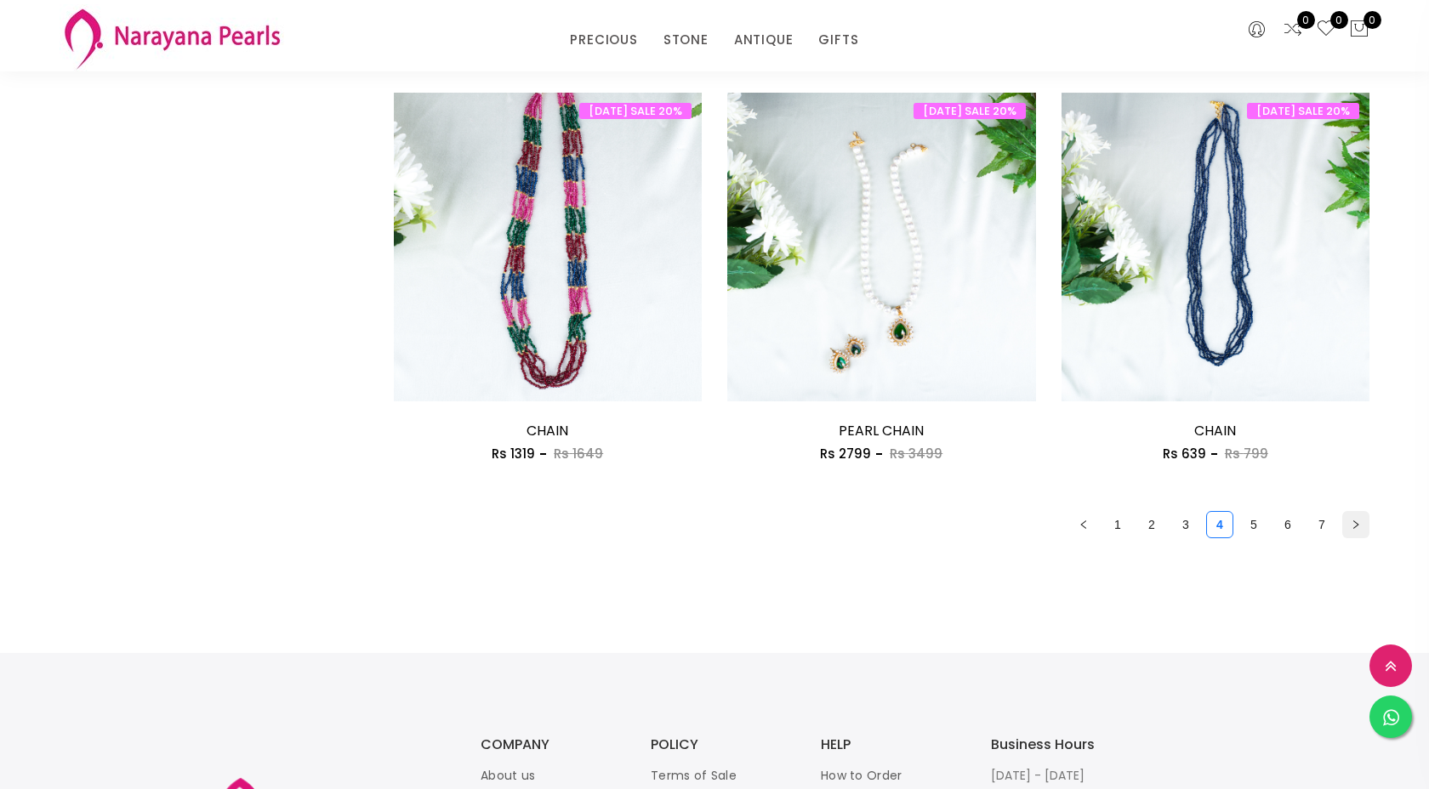
click at [1352, 530] on icon "right" at bounding box center [1356, 525] width 10 height 10
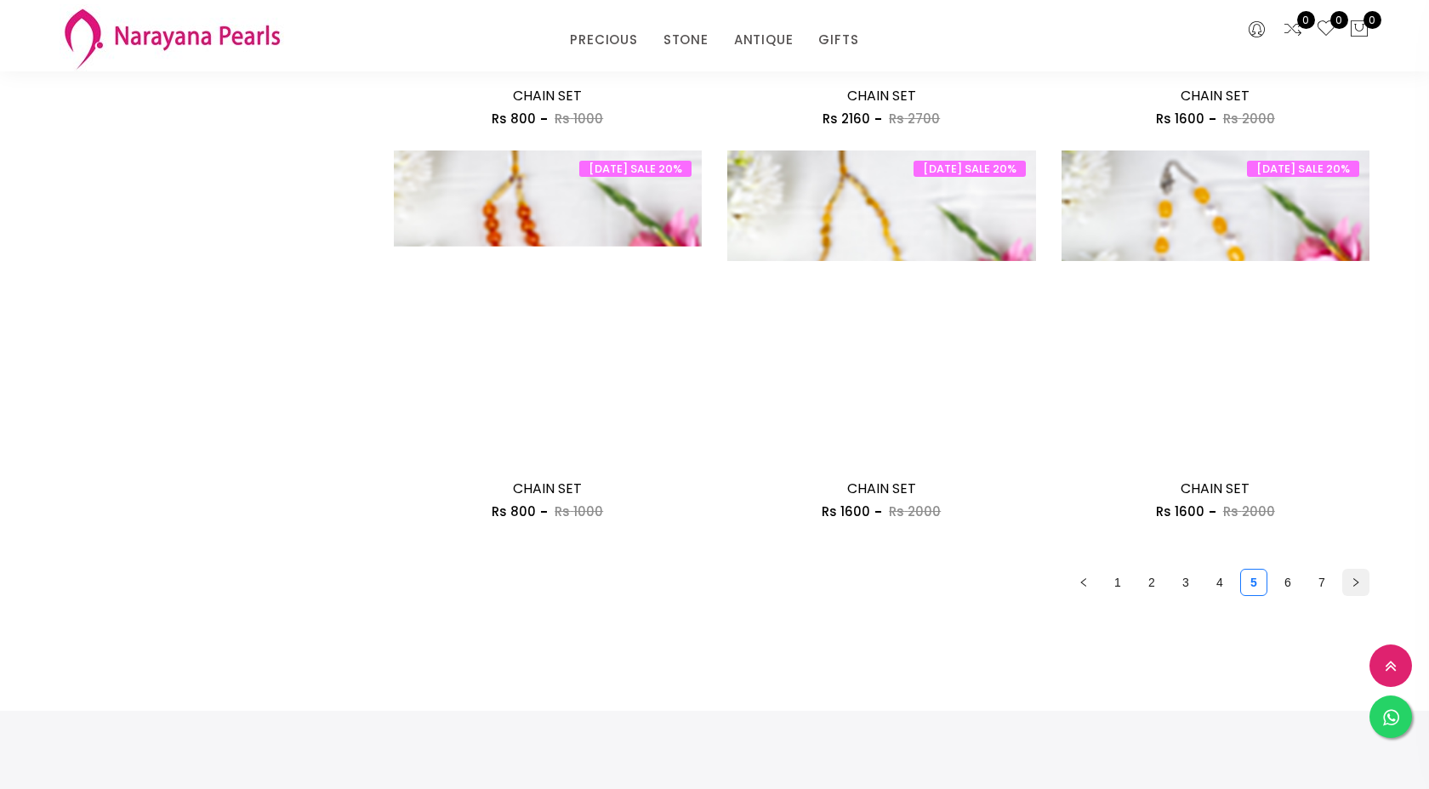
scroll to position [2487, 0]
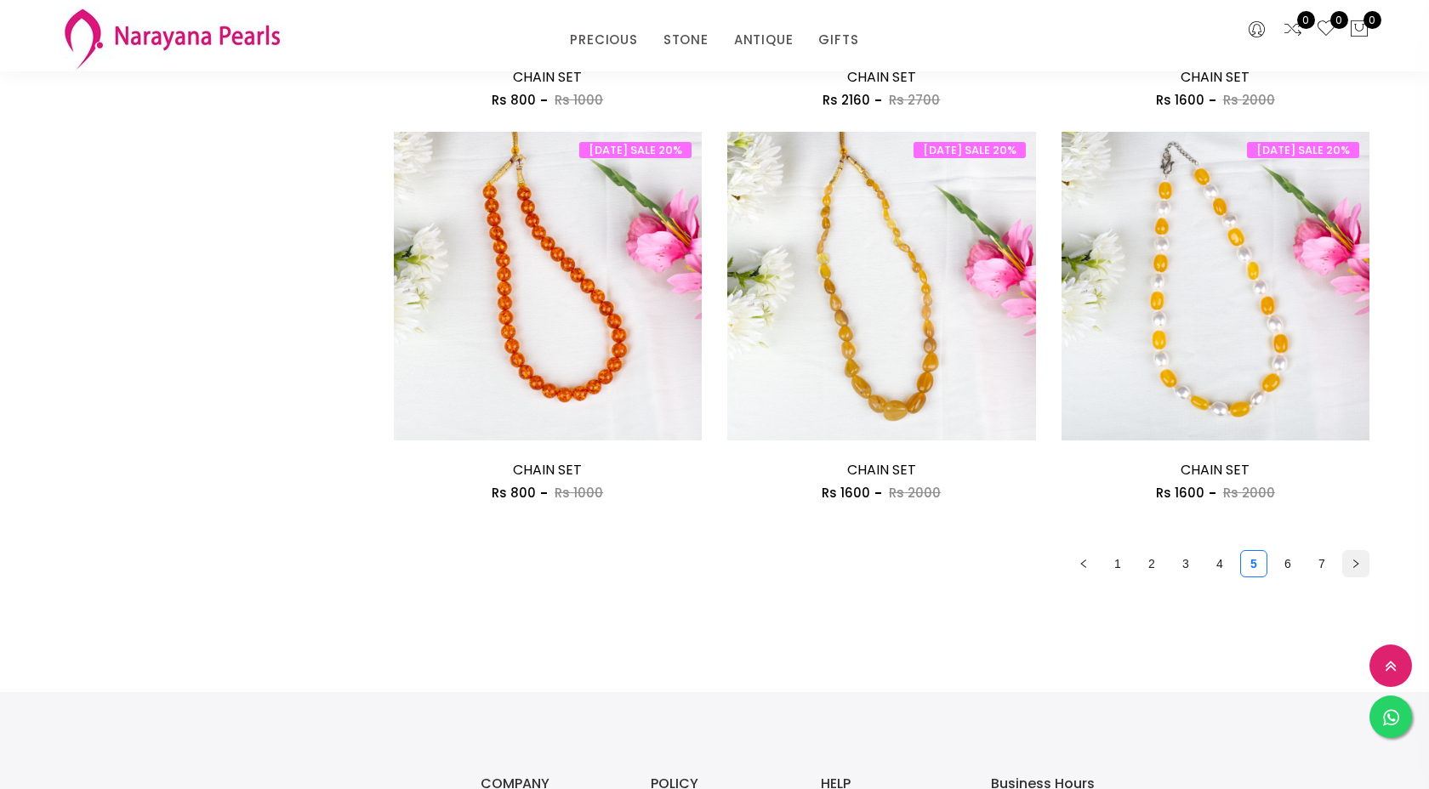
click at [1351, 568] on icon "right" at bounding box center [1356, 564] width 10 height 10
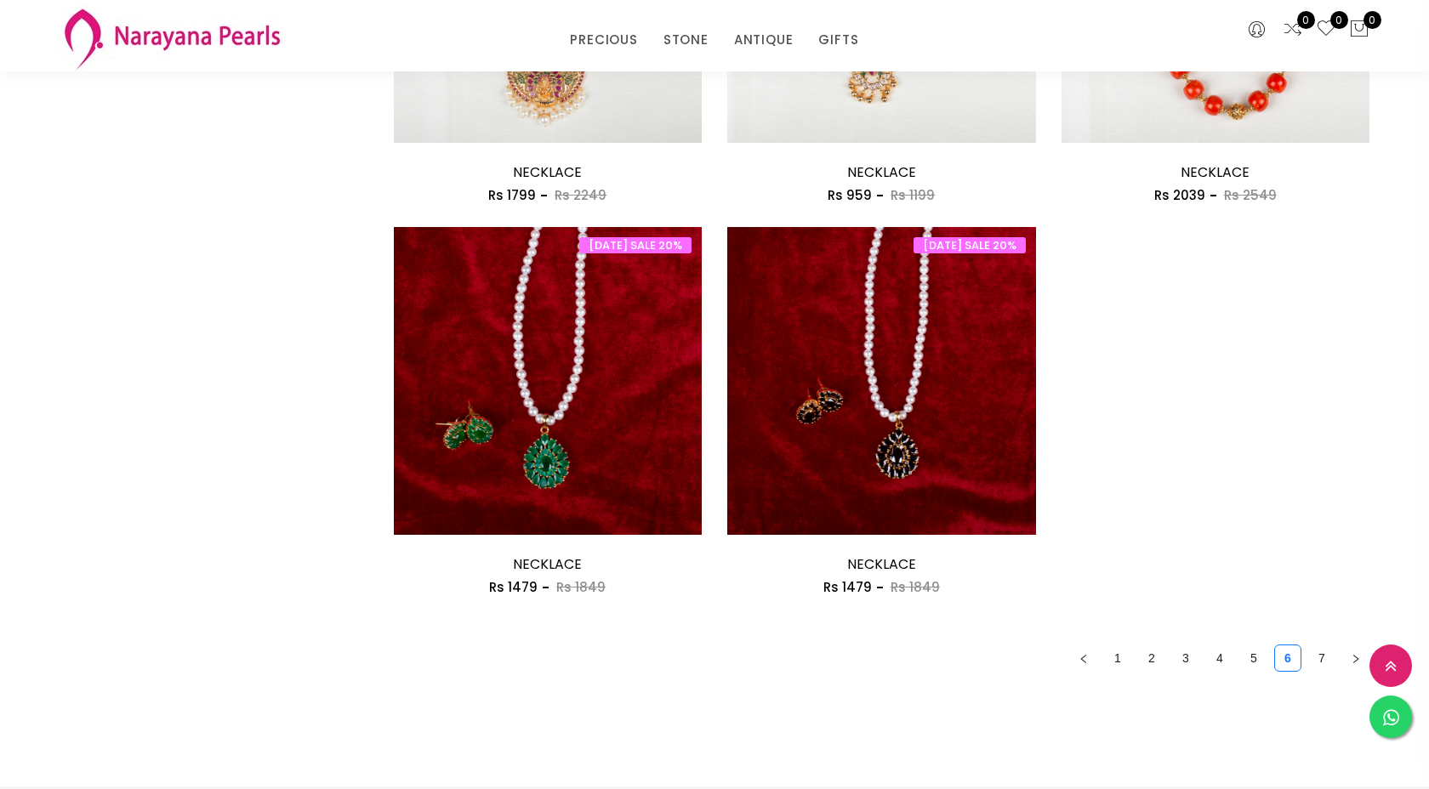
scroll to position [2056, 0]
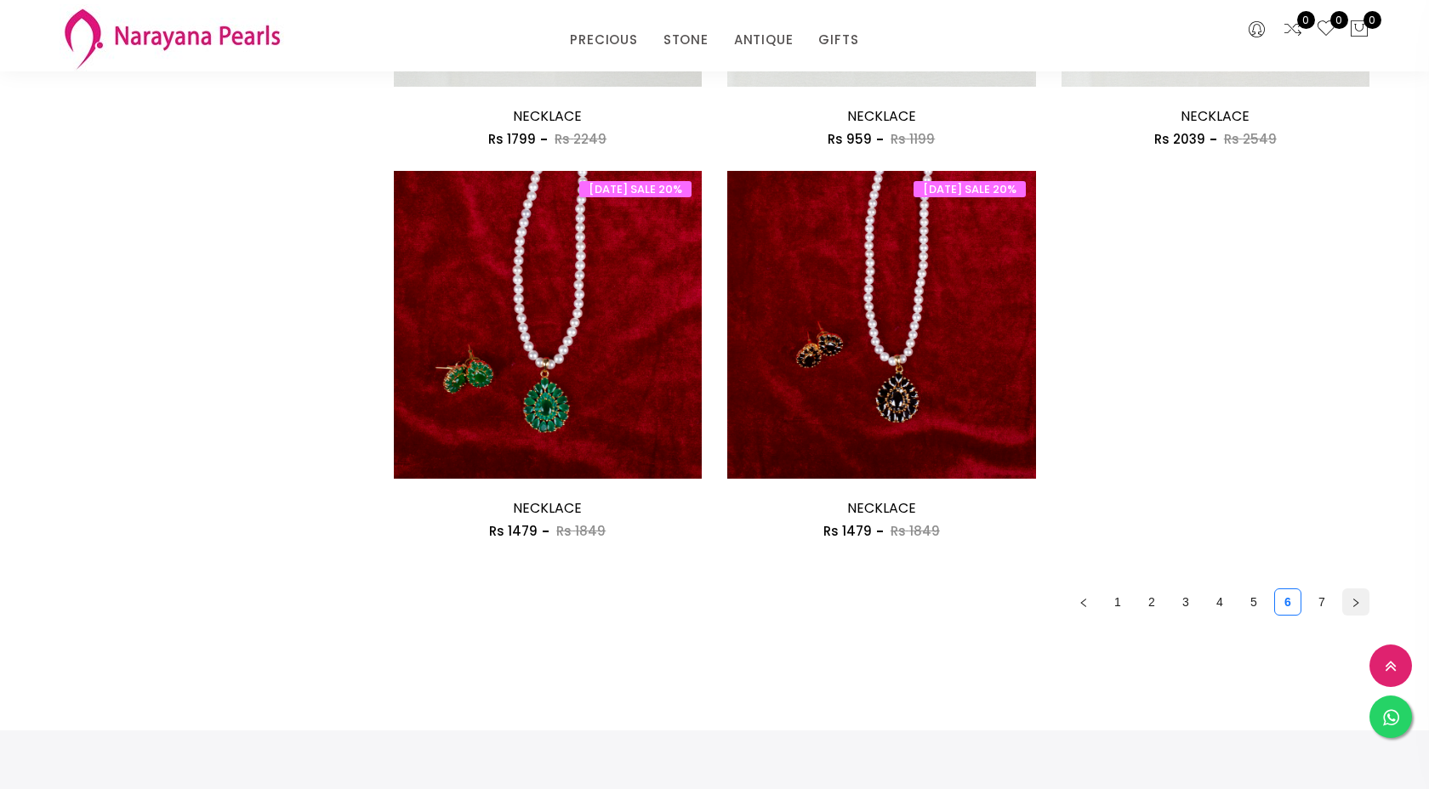
click at [1352, 603] on icon "right" at bounding box center [1356, 603] width 10 height 10
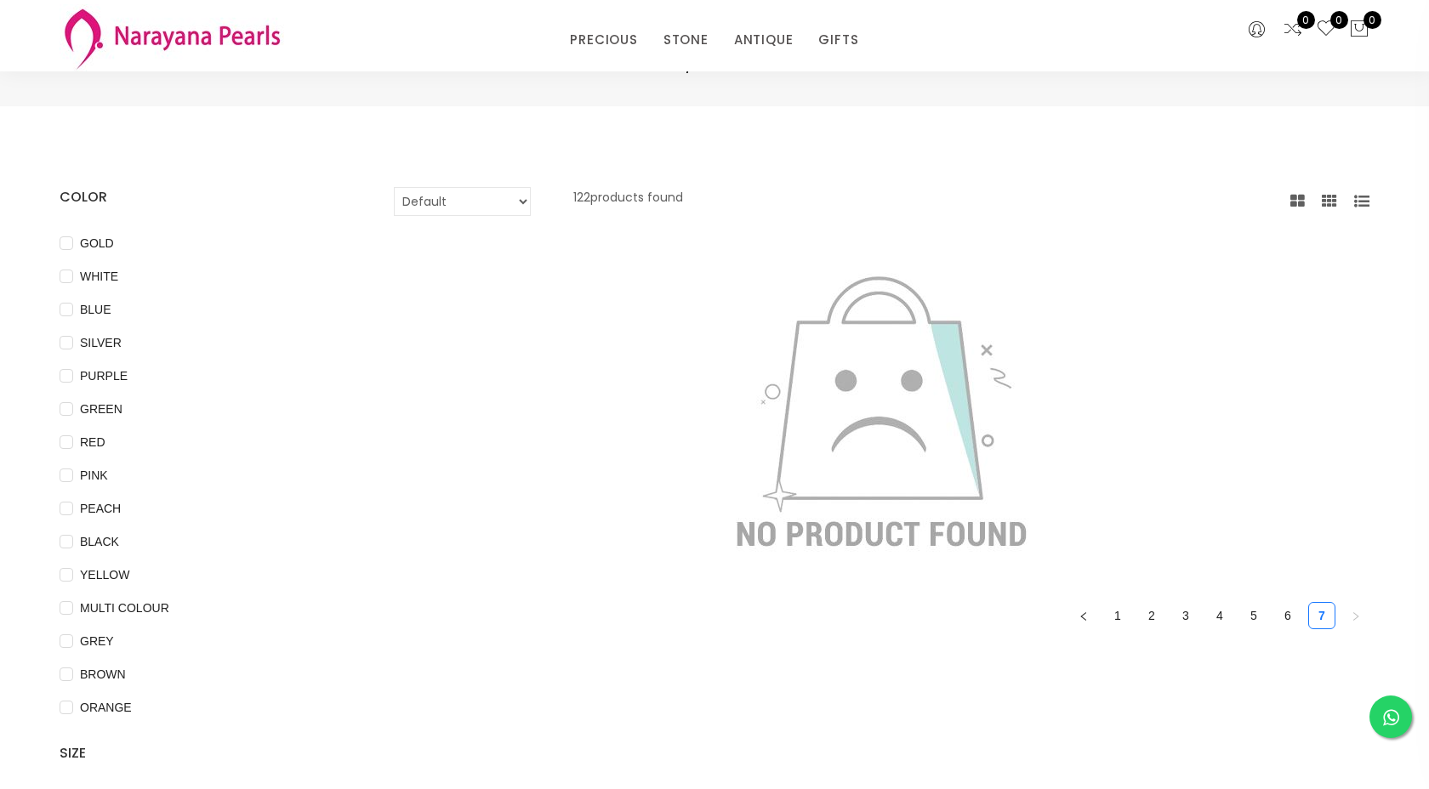
scroll to position [22, 0]
click at [1088, 610] on icon "left" at bounding box center [1084, 612] width 10 height 10
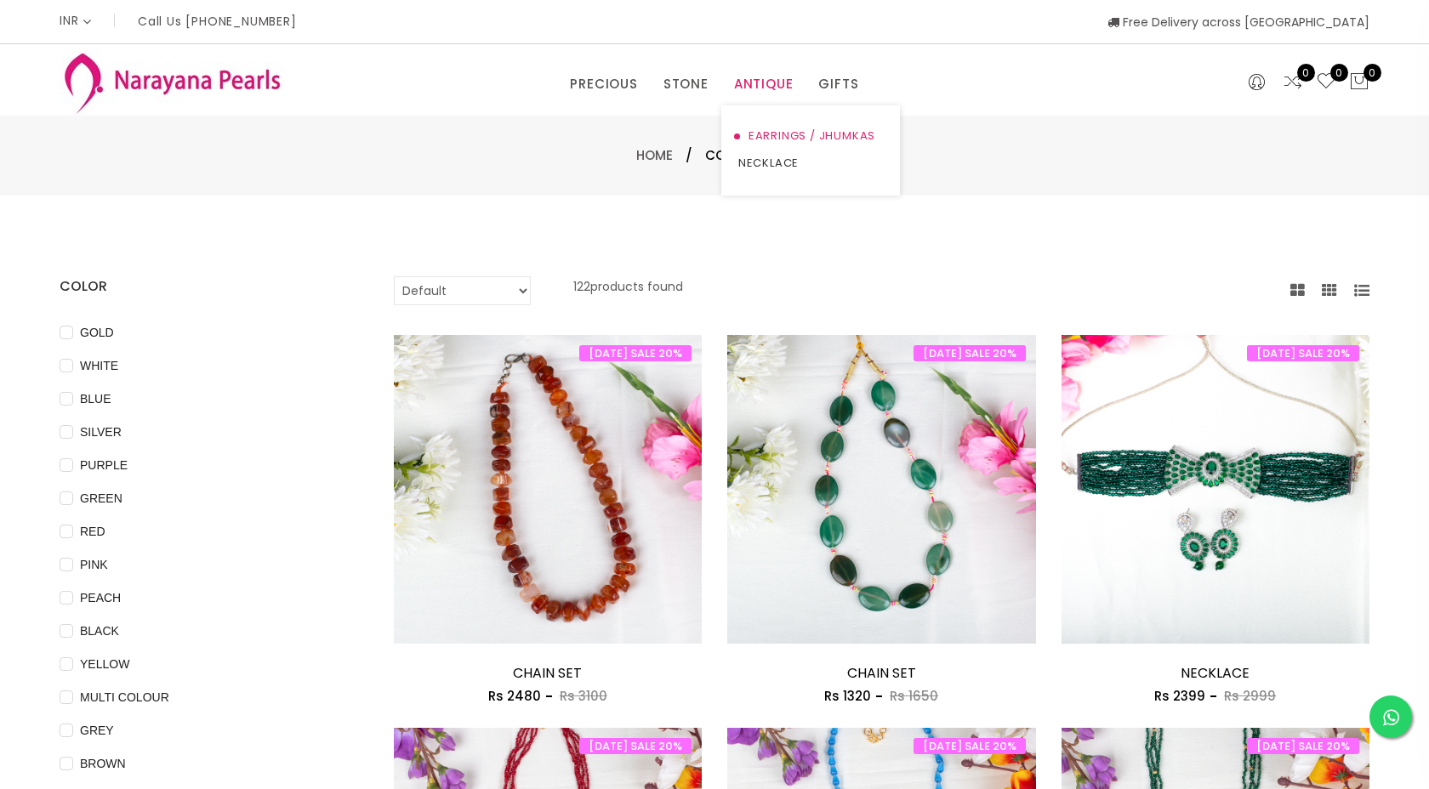
click at [769, 132] on link "EARRINGS / JHUMKAS" at bounding box center [810, 135] width 145 height 27
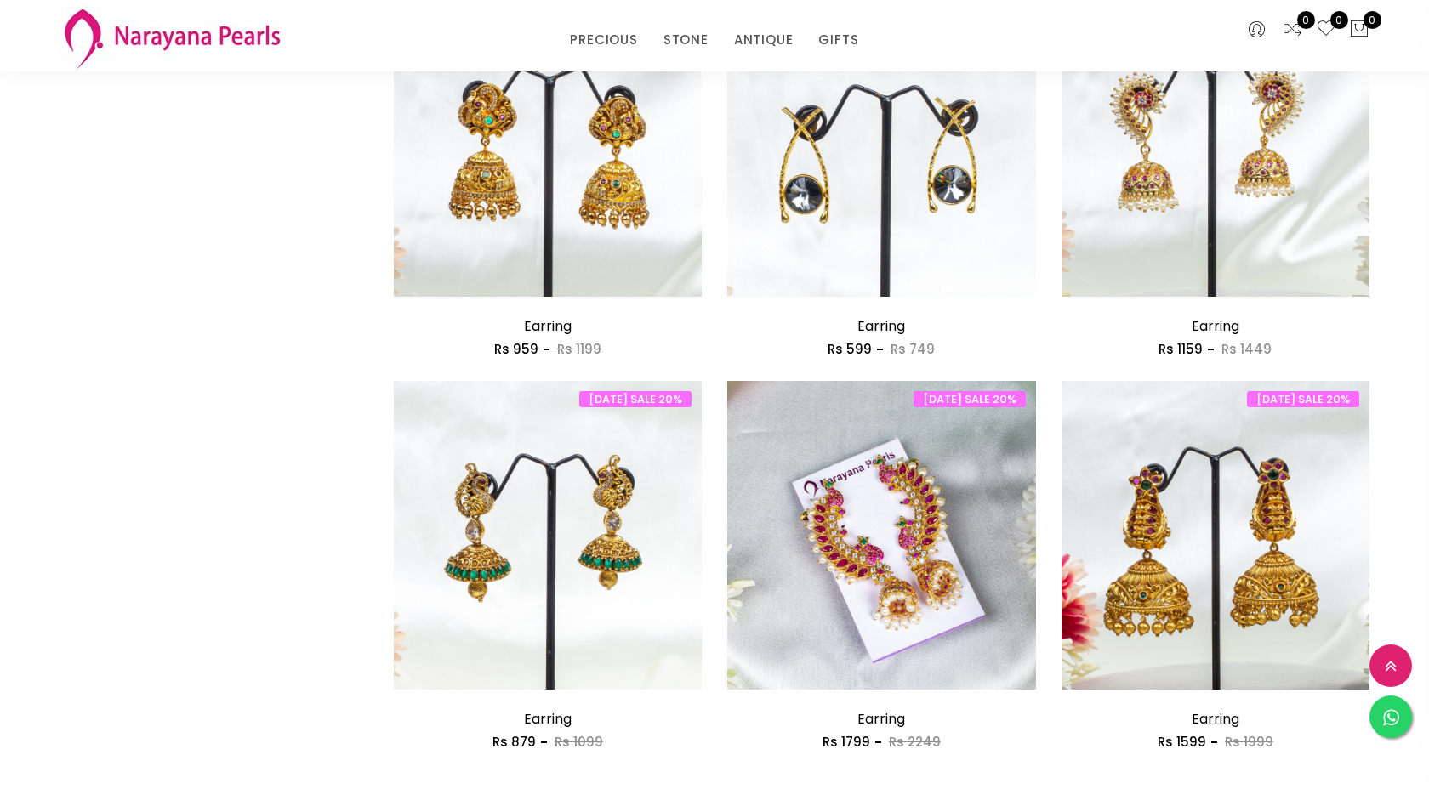
scroll to position [2477, 0]
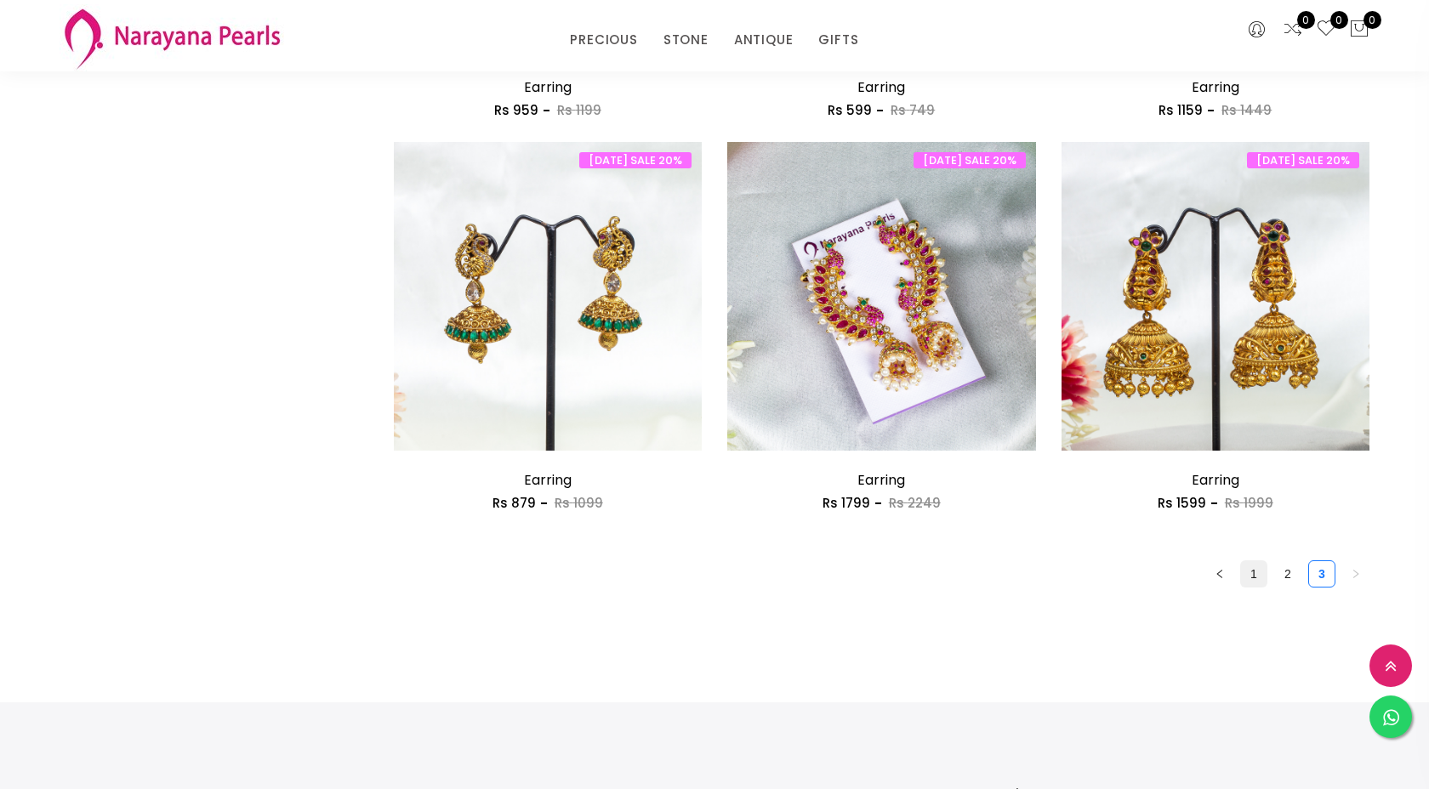
click at [1248, 577] on link "1" at bounding box center [1254, 574] width 26 height 26
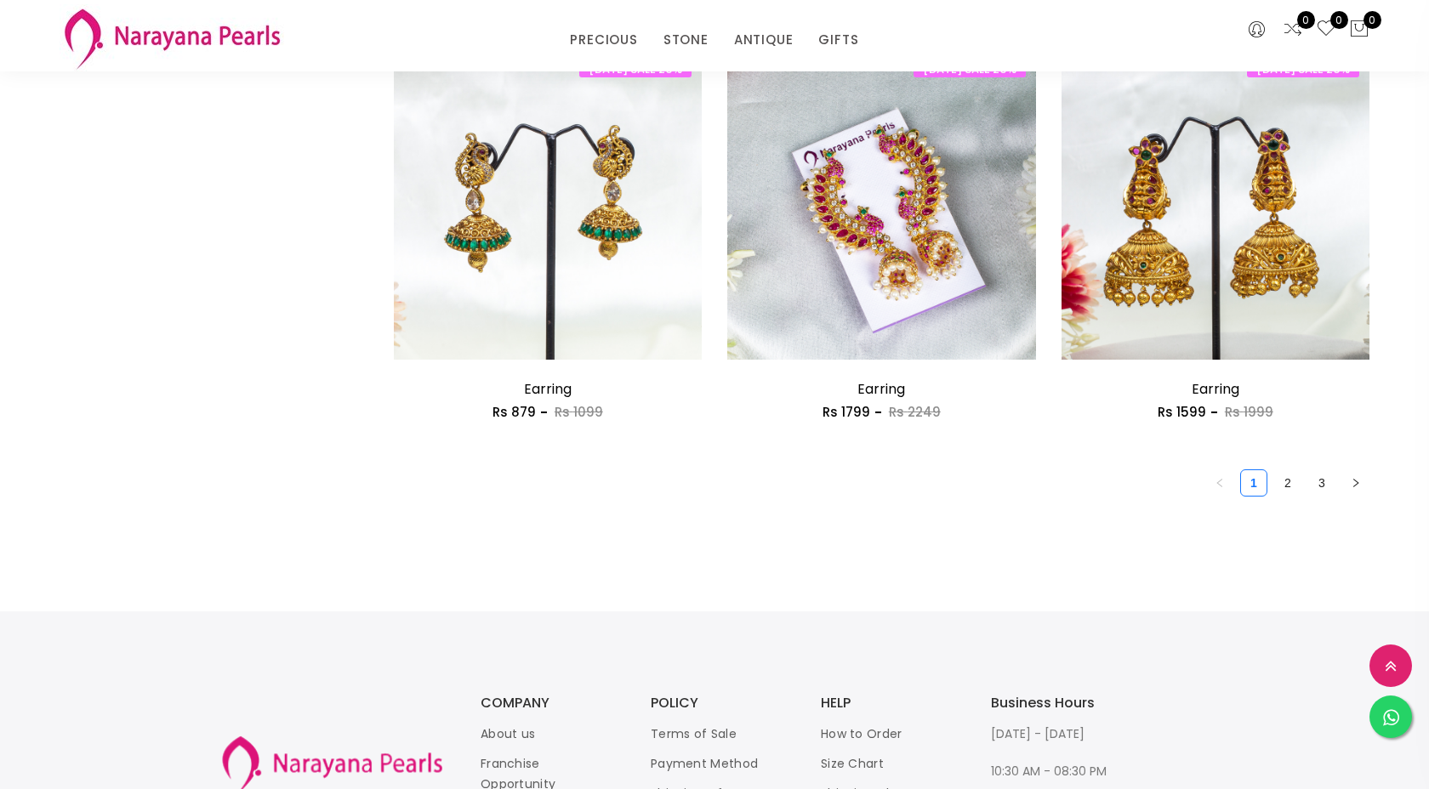
scroll to position [2569, 0]
click at [1286, 489] on link "2" at bounding box center [1288, 483] width 26 height 26
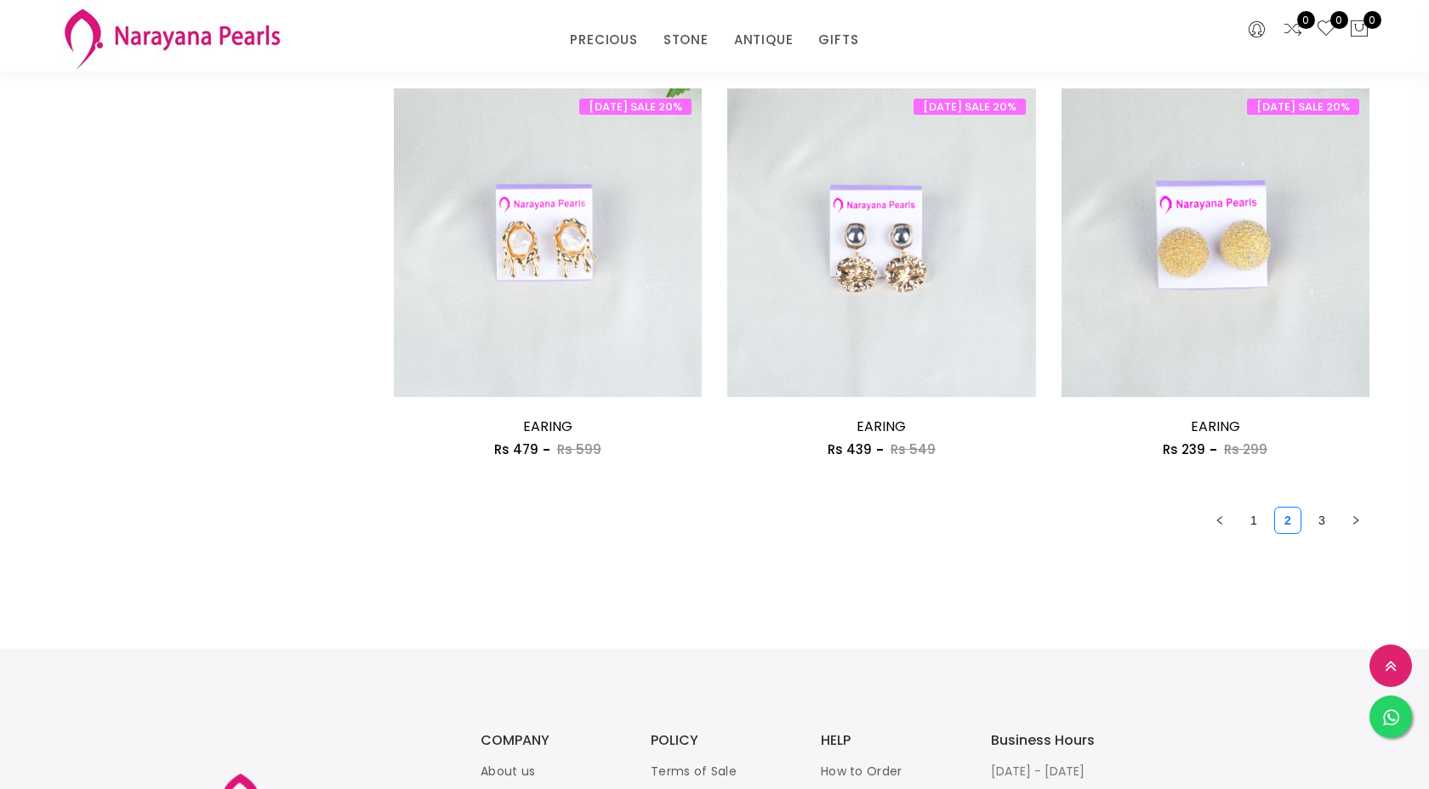
scroll to position [2591, 0]
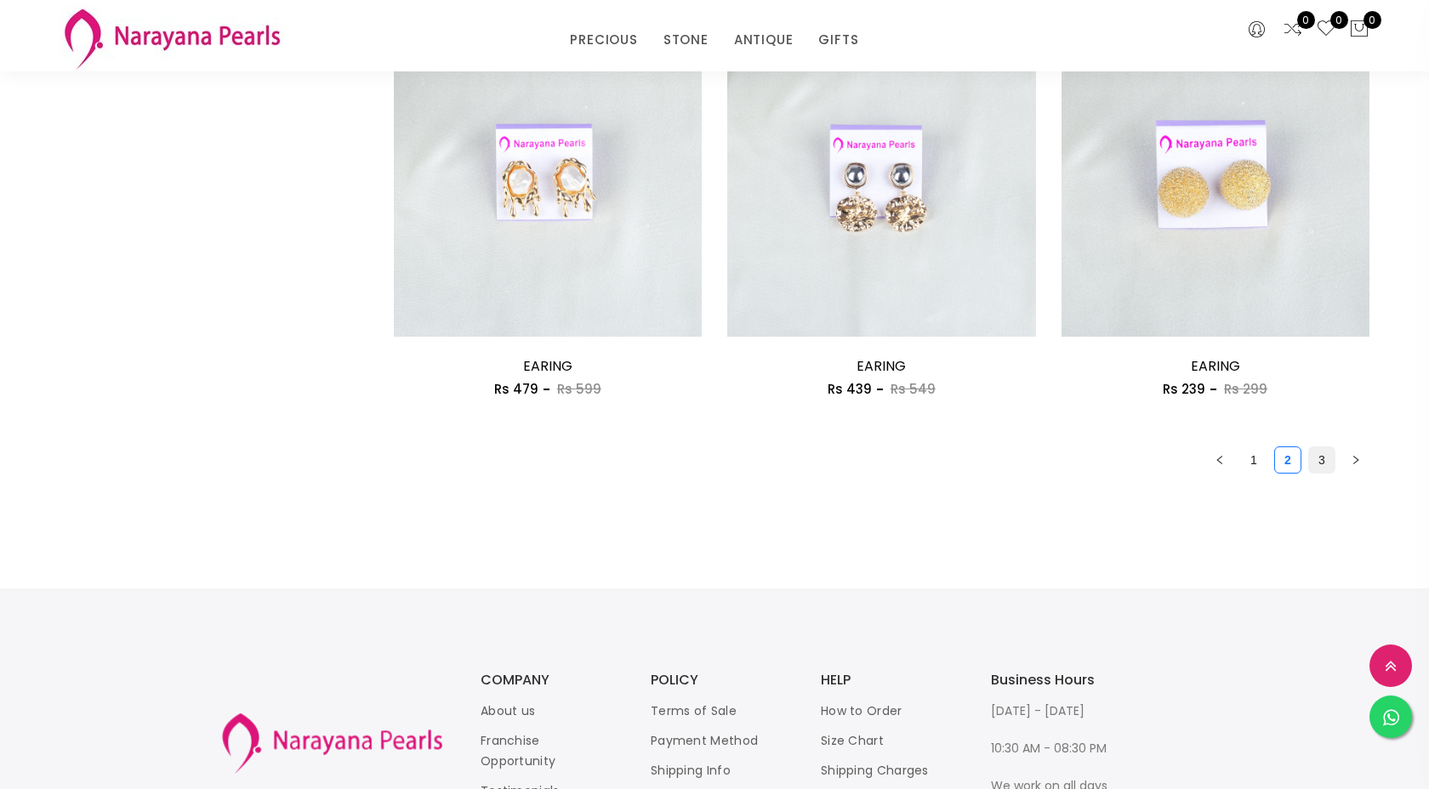
click at [1316, 463] on link "3" at bounding box center [1322, 460] width 26 height 26
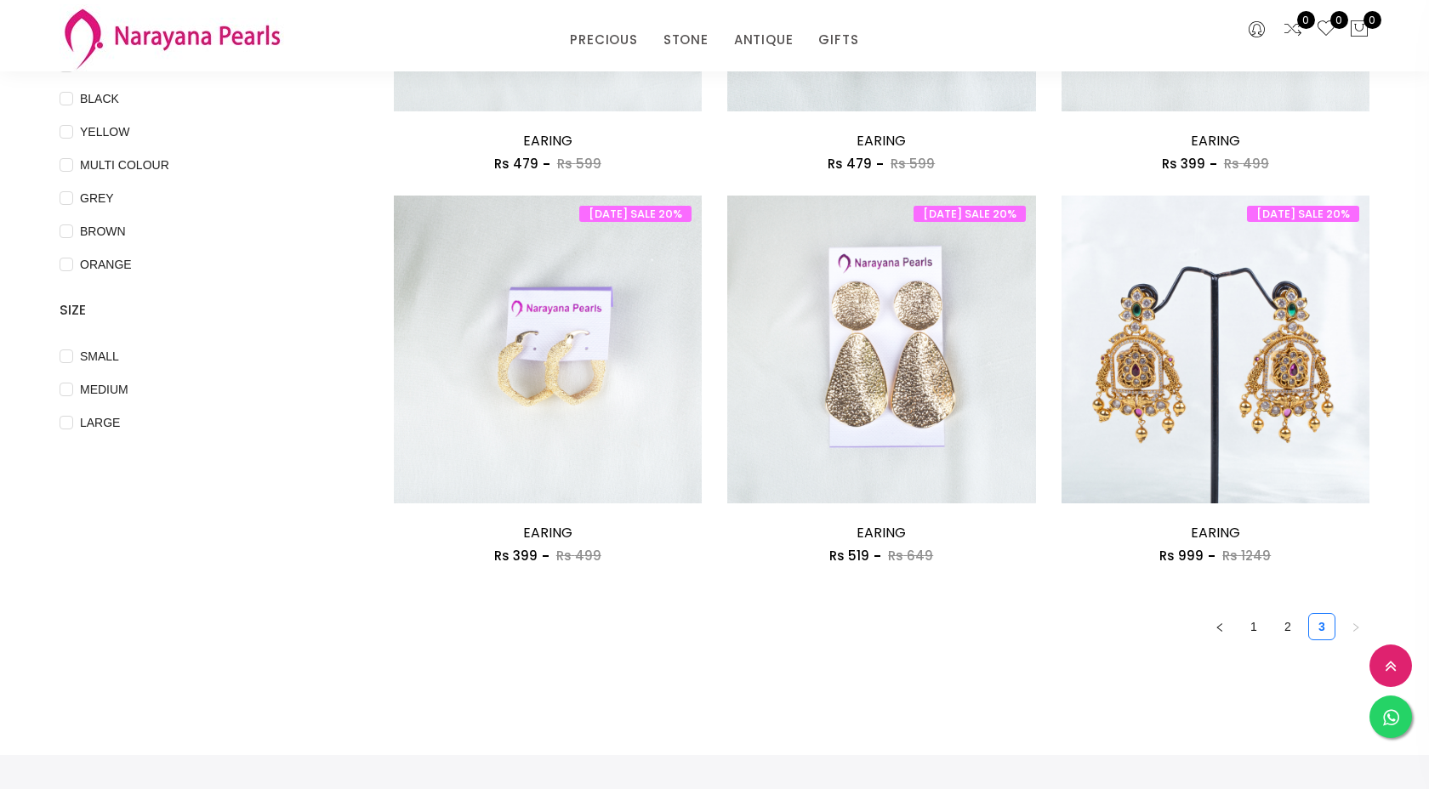
scroll to position [462, 0]
click at [874, 117] on link "TRADITIONAL GIFTS" at bounding box center [895, 117] width 145 height 26
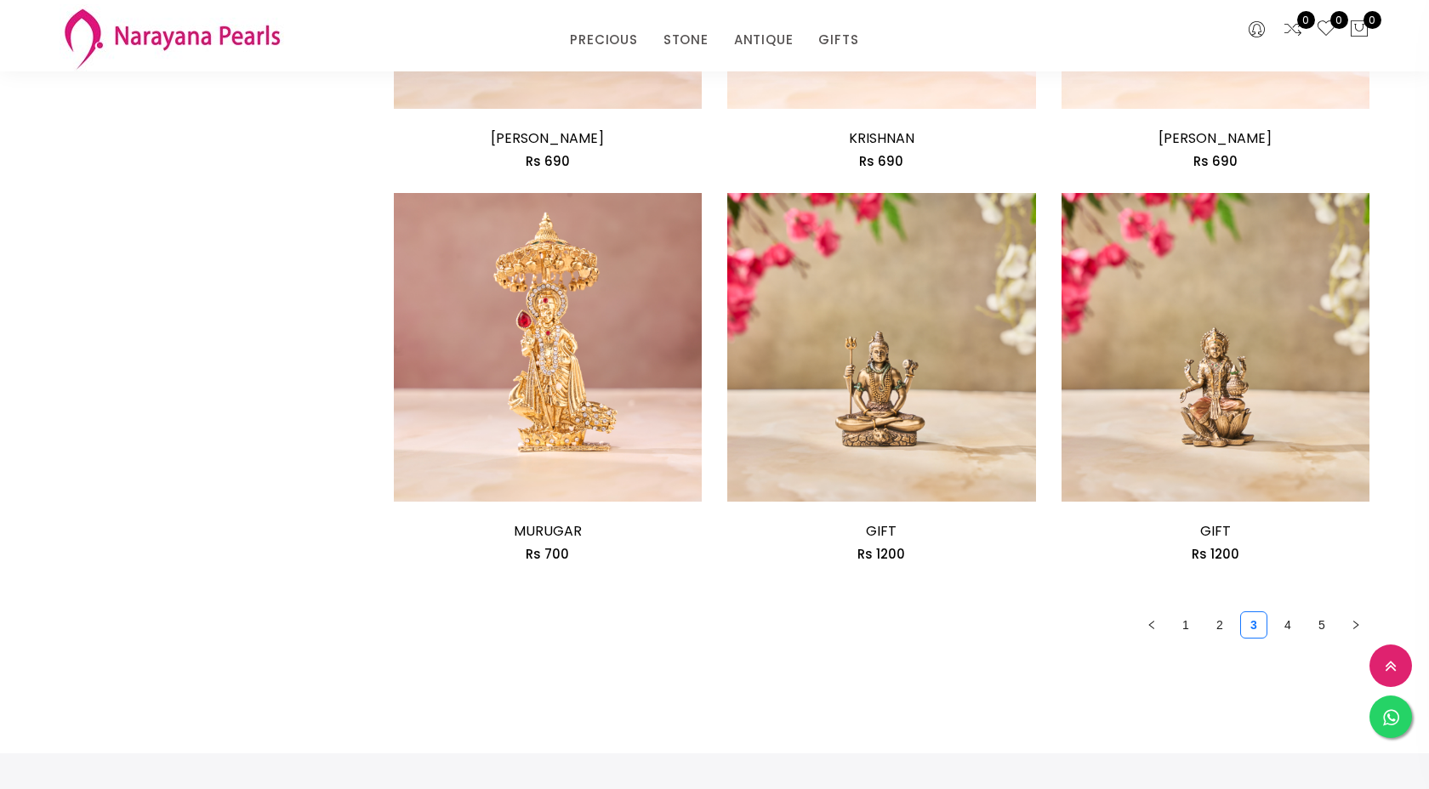
scroll to position [2428, 0]
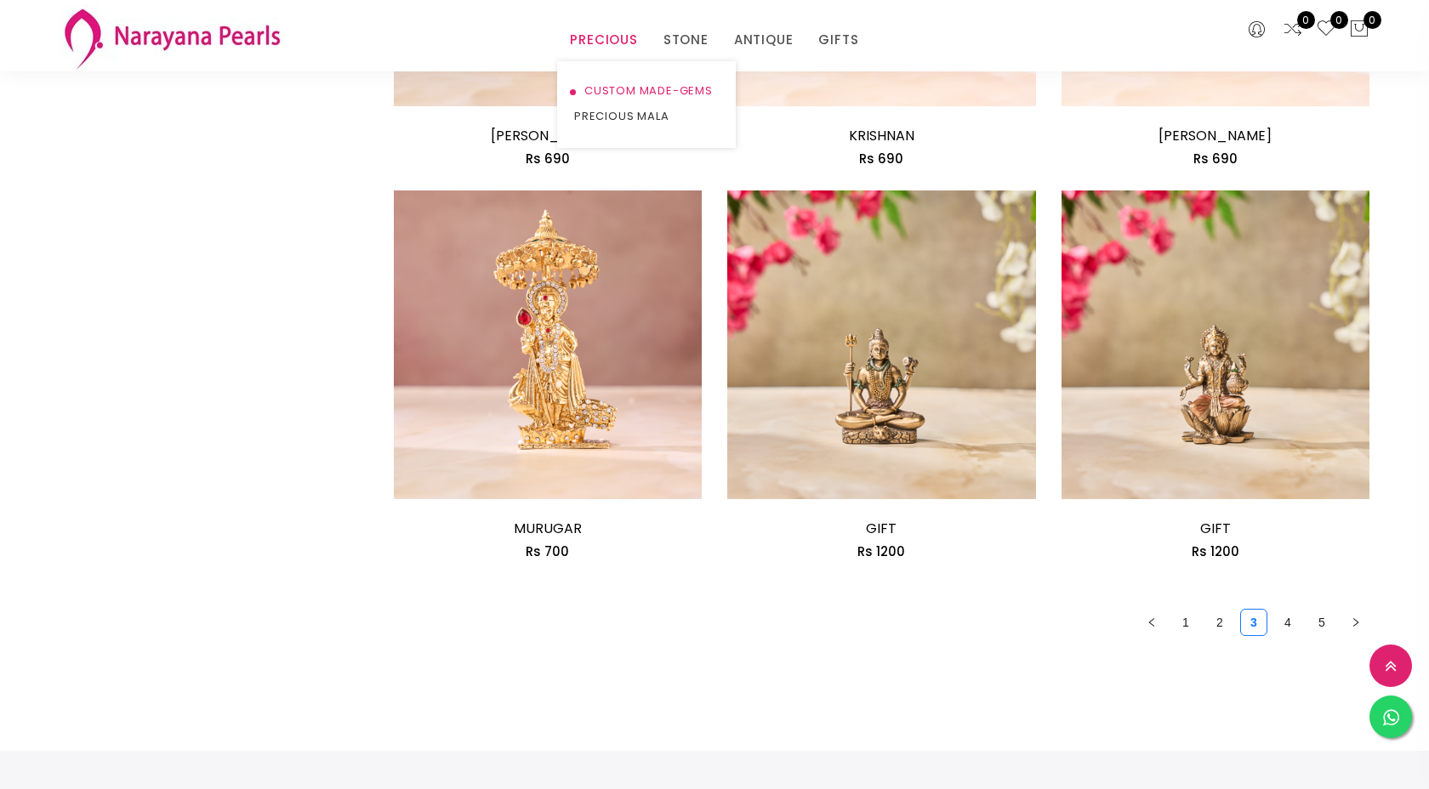
click at [658, 90] on link "CUSTOM MADE-GEMS" at bounding box center [646, 91] width 145 height 26
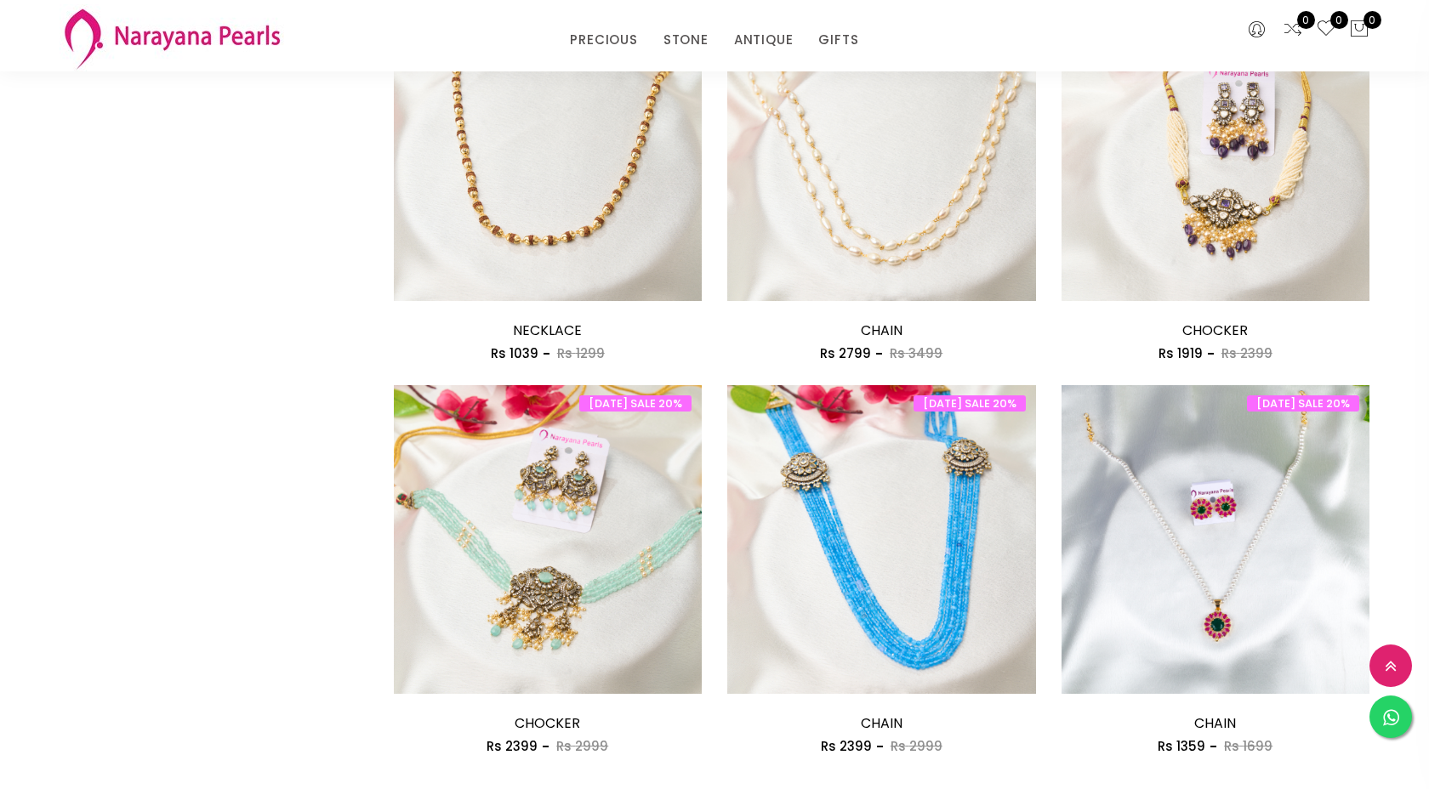
scroll to position [2491, 0]
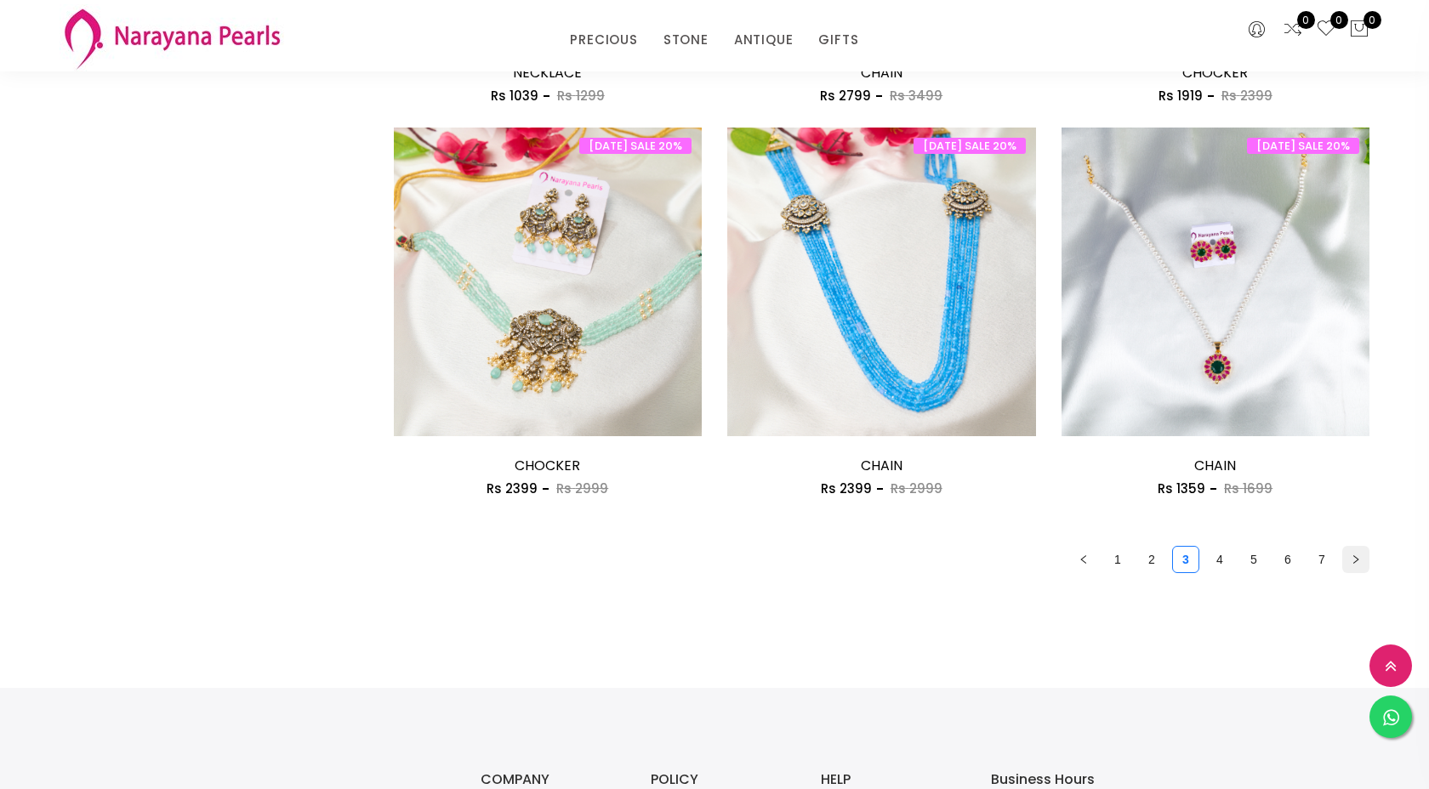
click at [1353, 564] on icon "right" at bounding box center [1356, 560] width 10 height 10
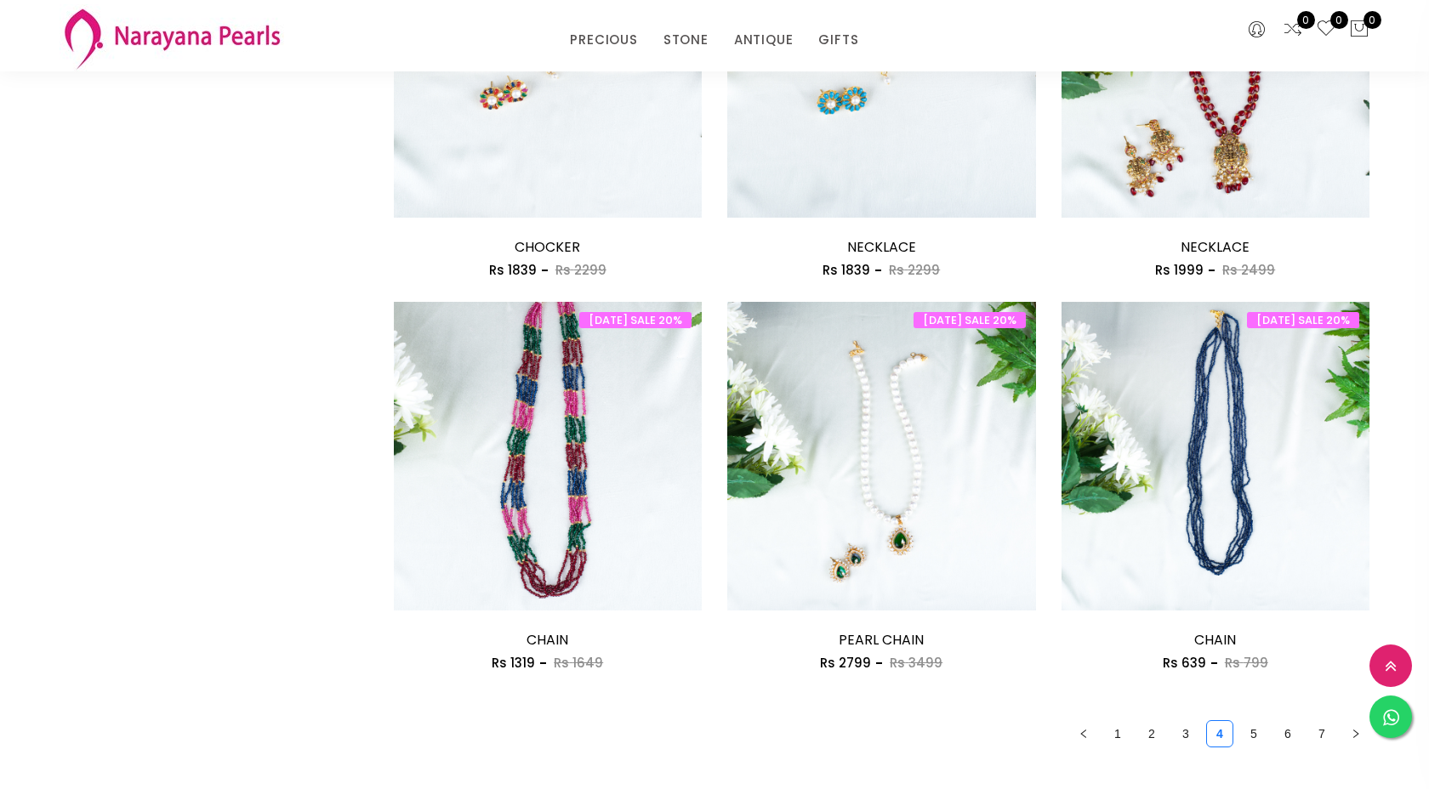
scroll to position [2321, 0]
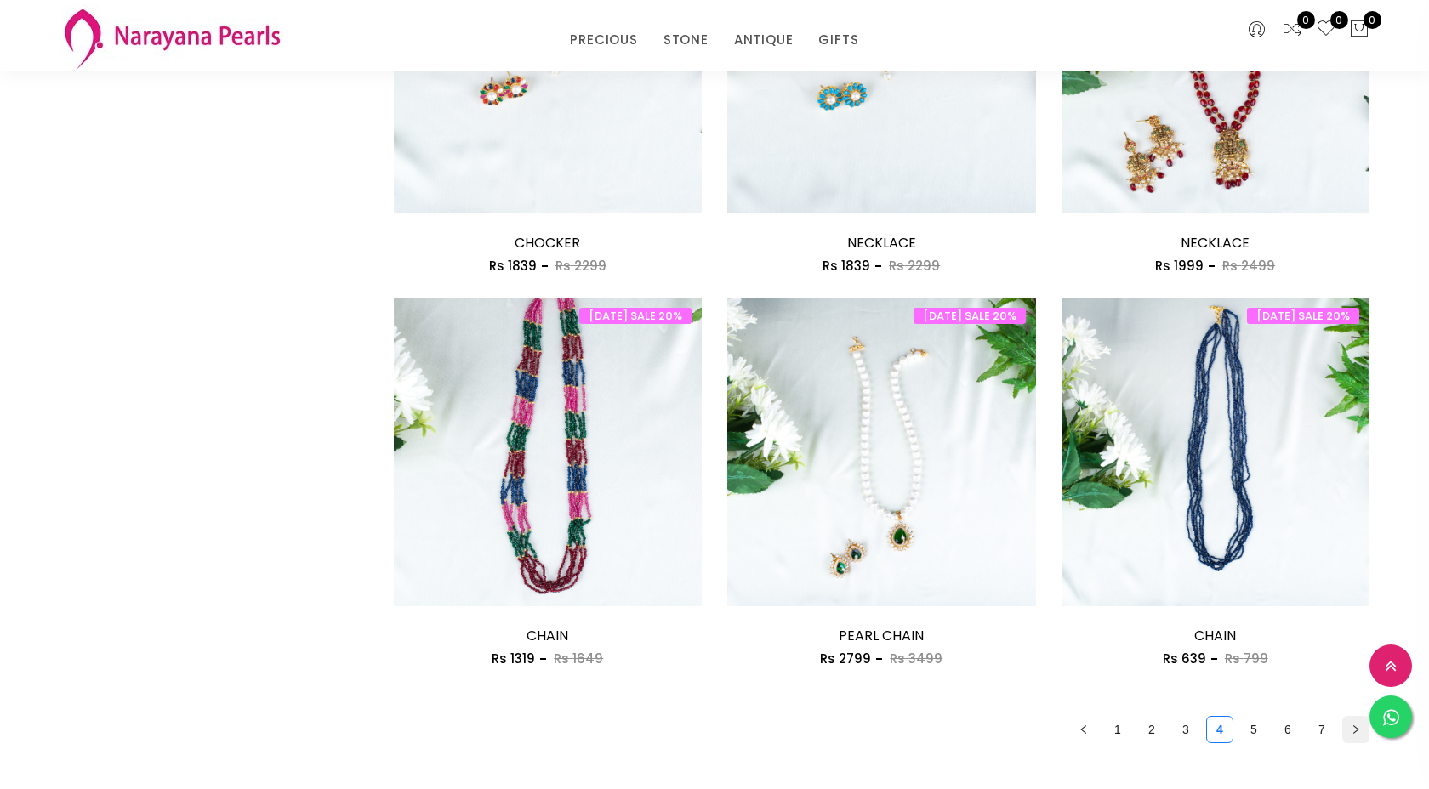
click at [1356, 730] on icon "right" at bounding box center [1356, 730] width 10 height 10
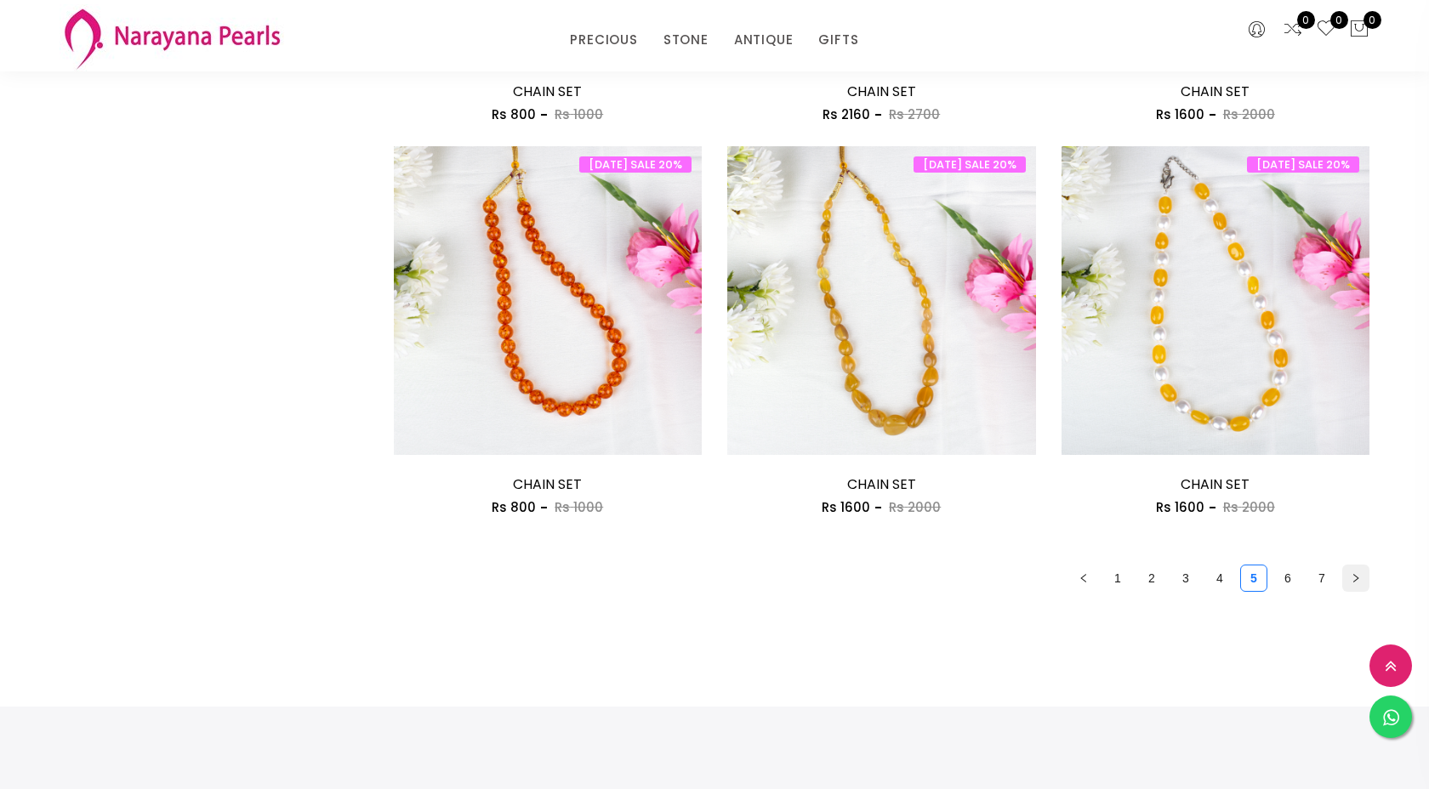
scroll to position [2474, 0]
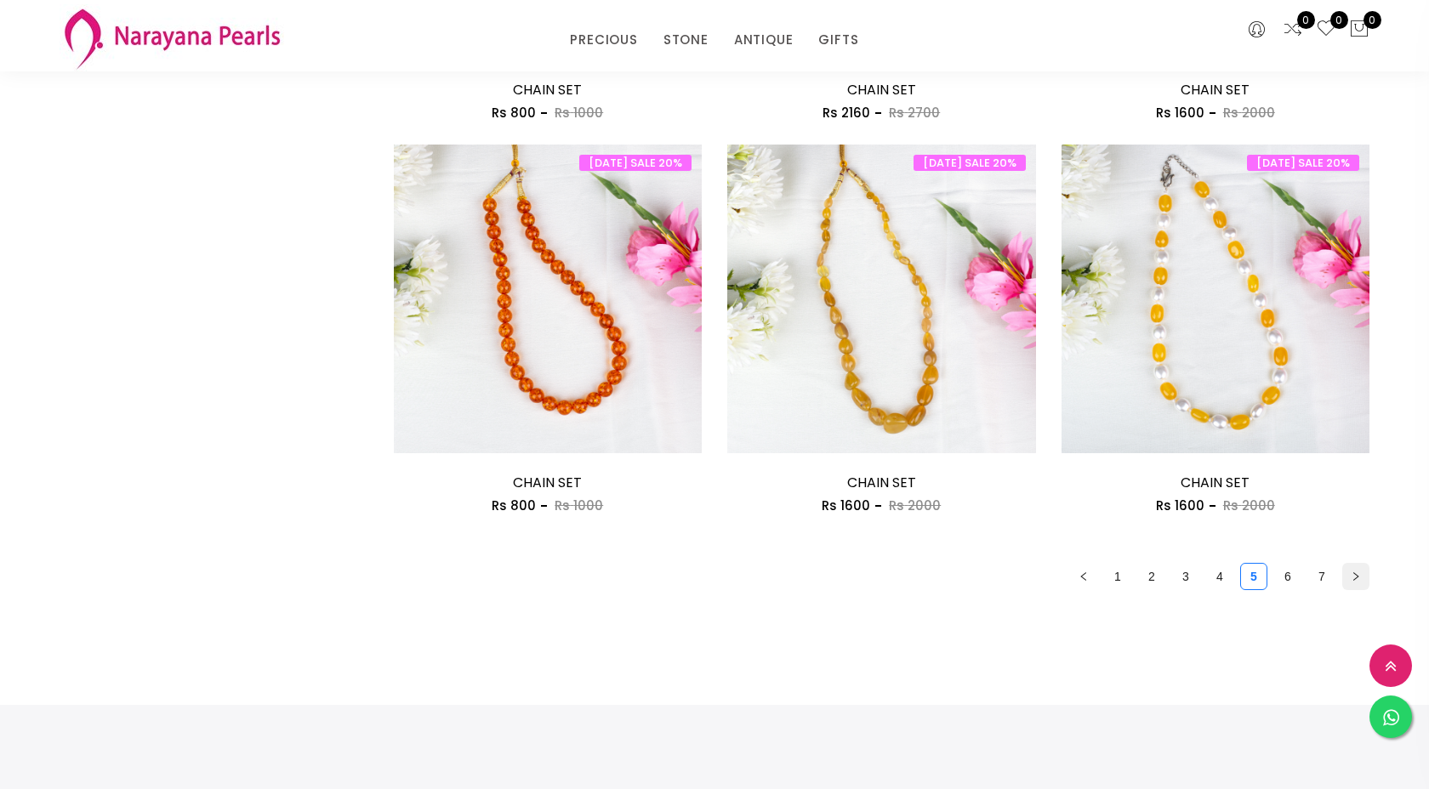
click at [1355, 579] on icon "right" at bounding box center [1356, 577] width 10 height 10
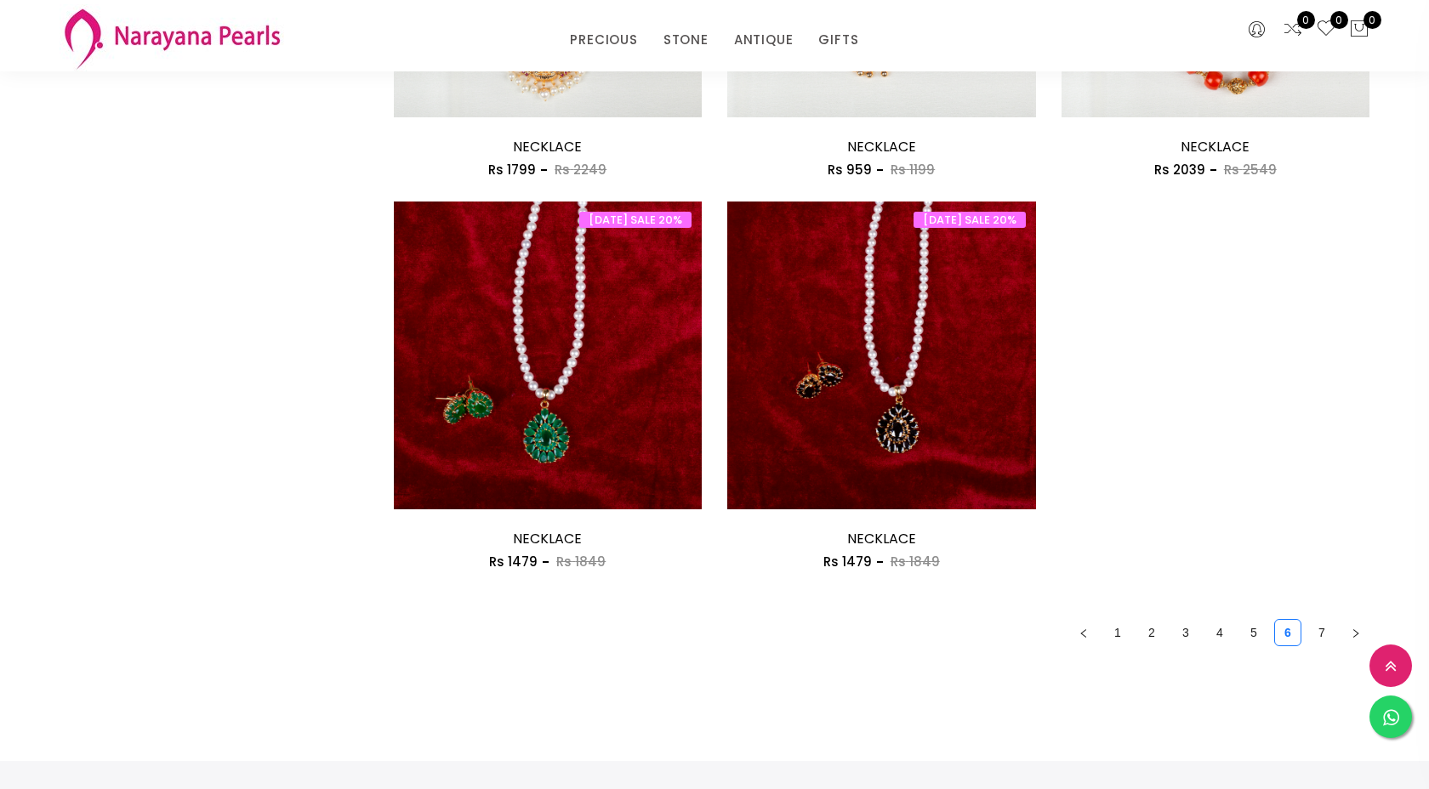
scroll to position [2073, 0]
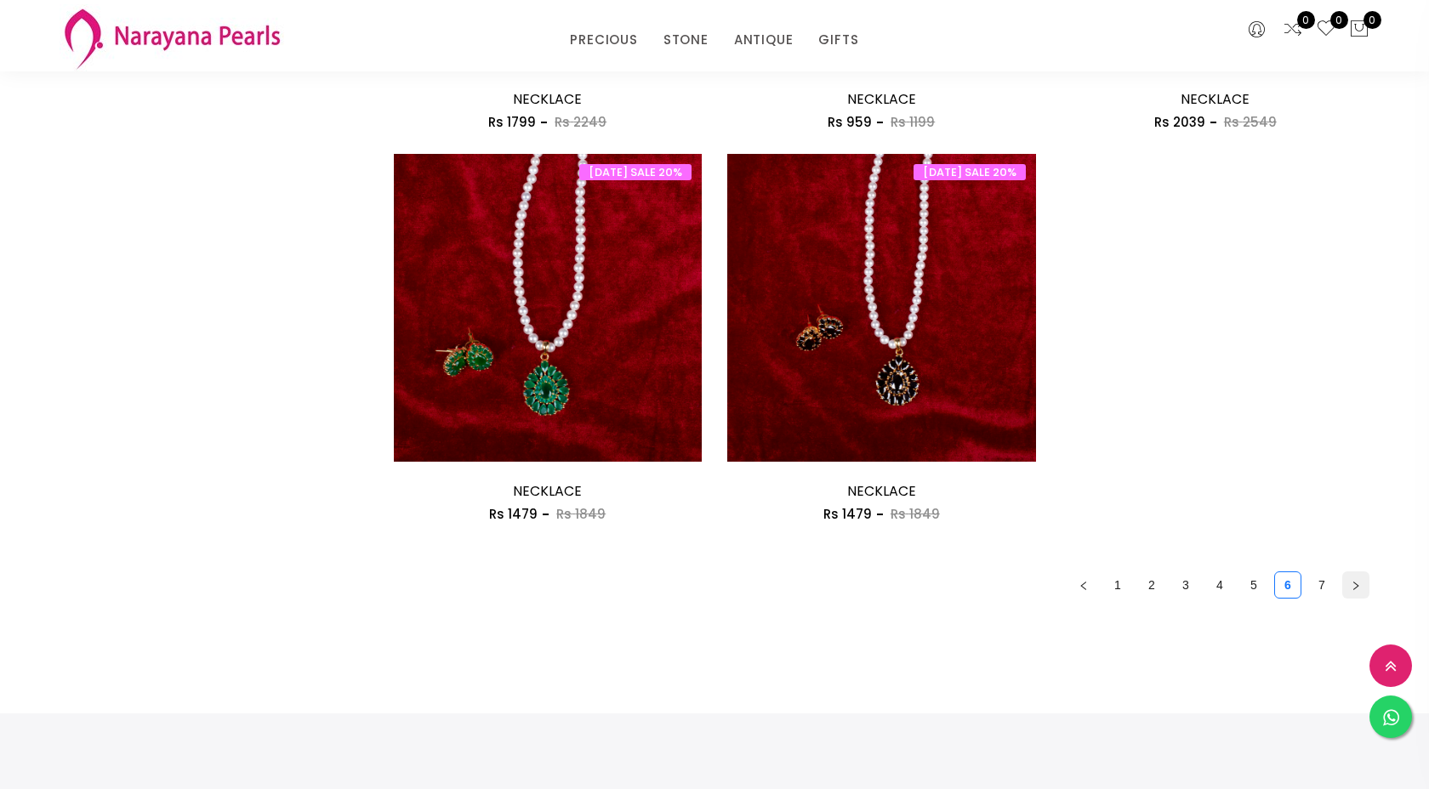
click at [1361, 588] on button "button" at bounding box center [1355, 585] width 27 height 27
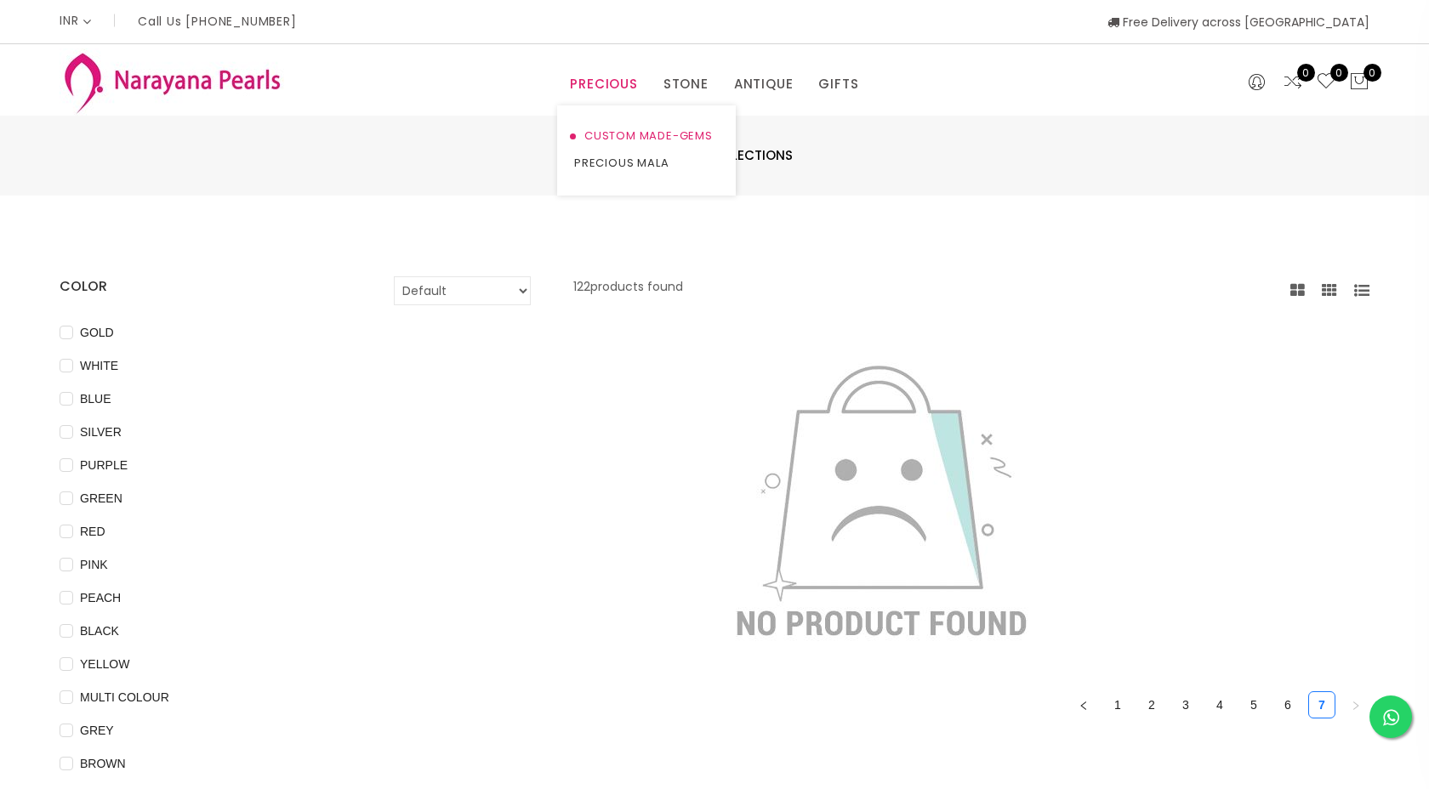
click at [636, 134] on link "CUSTOM MADE-GEMS" at bounding box center [646, 135] width 145 height 27
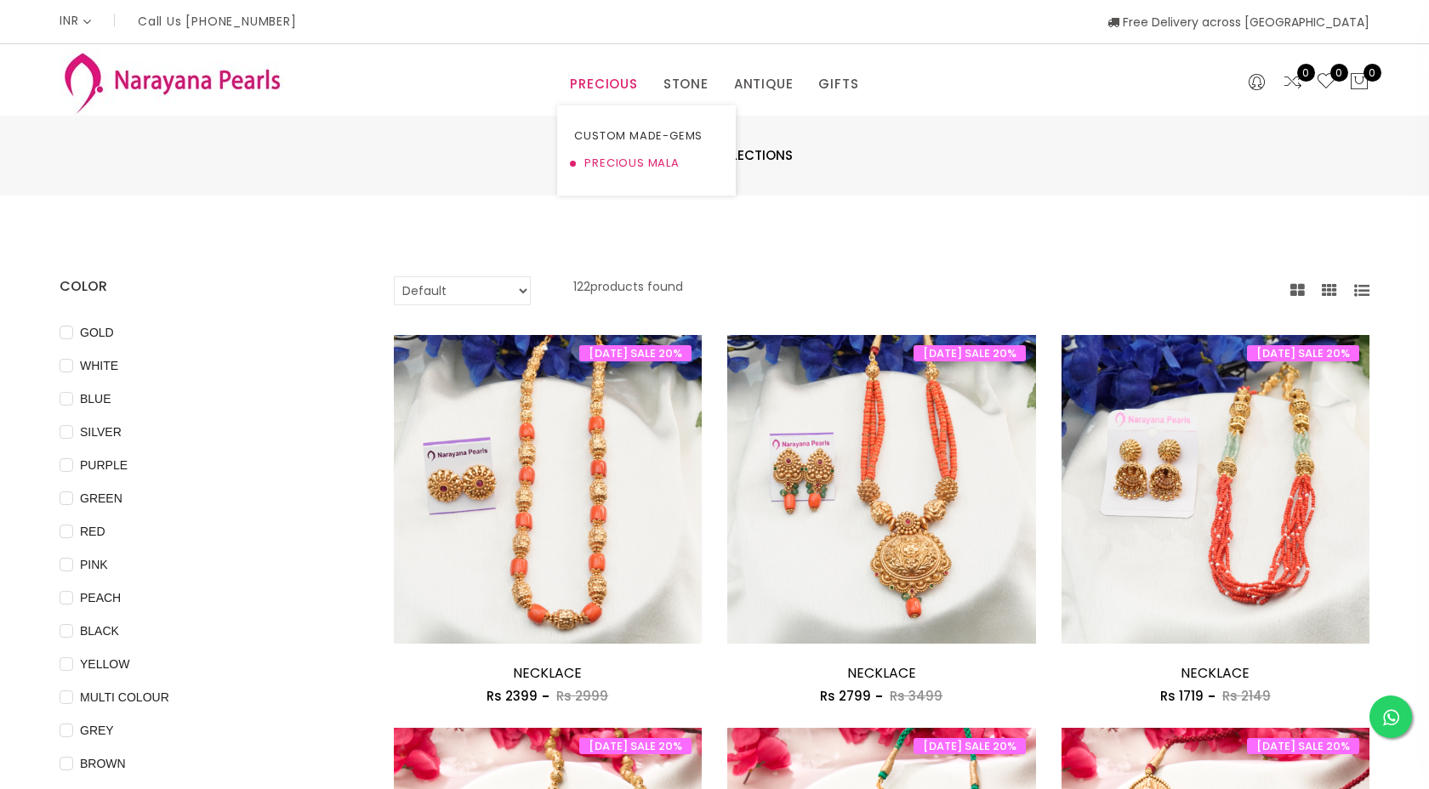
click at [641, 162] on link "PRECIOUS MALA" at bounding box center [646, 163] width 145 height 27
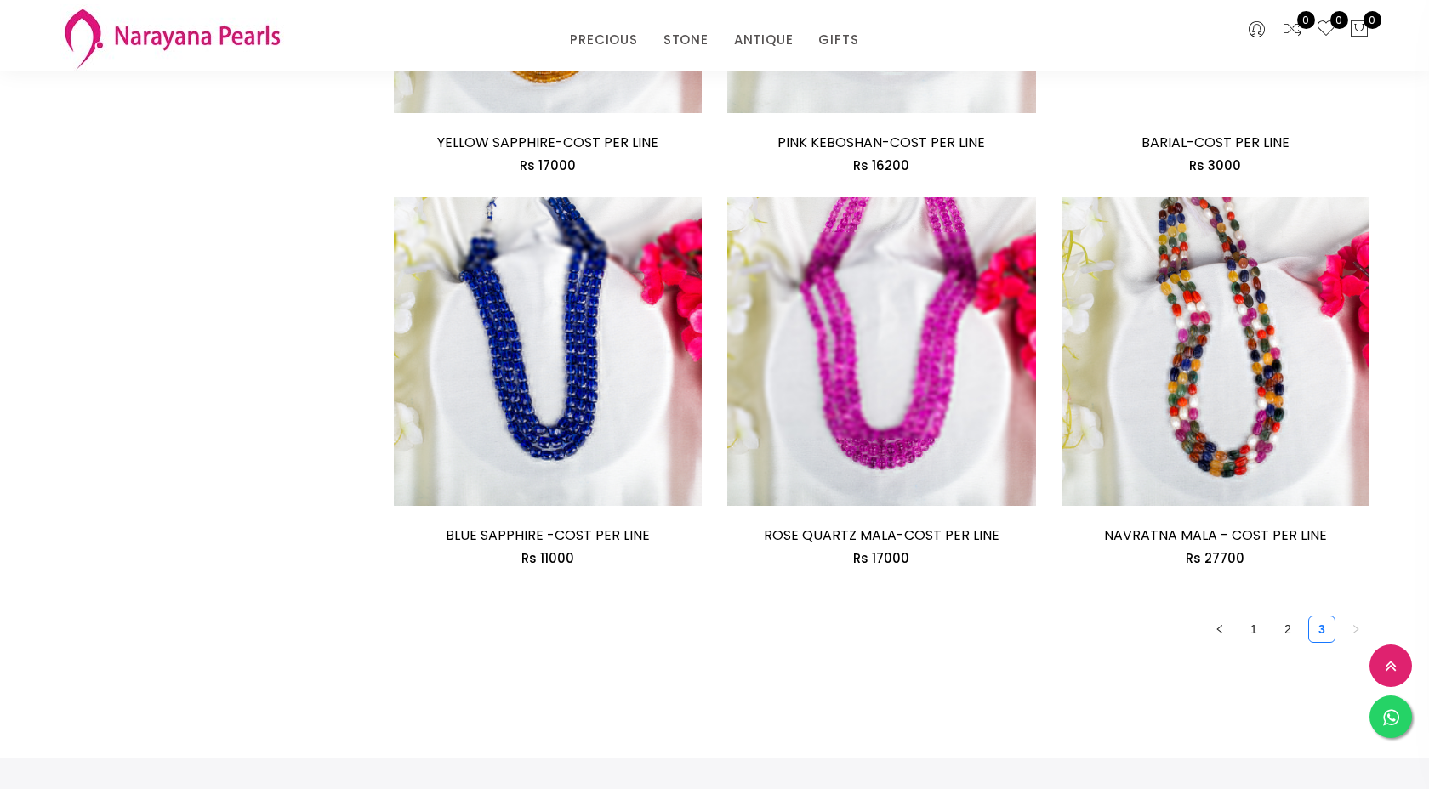
scroll to position [2471, 0]
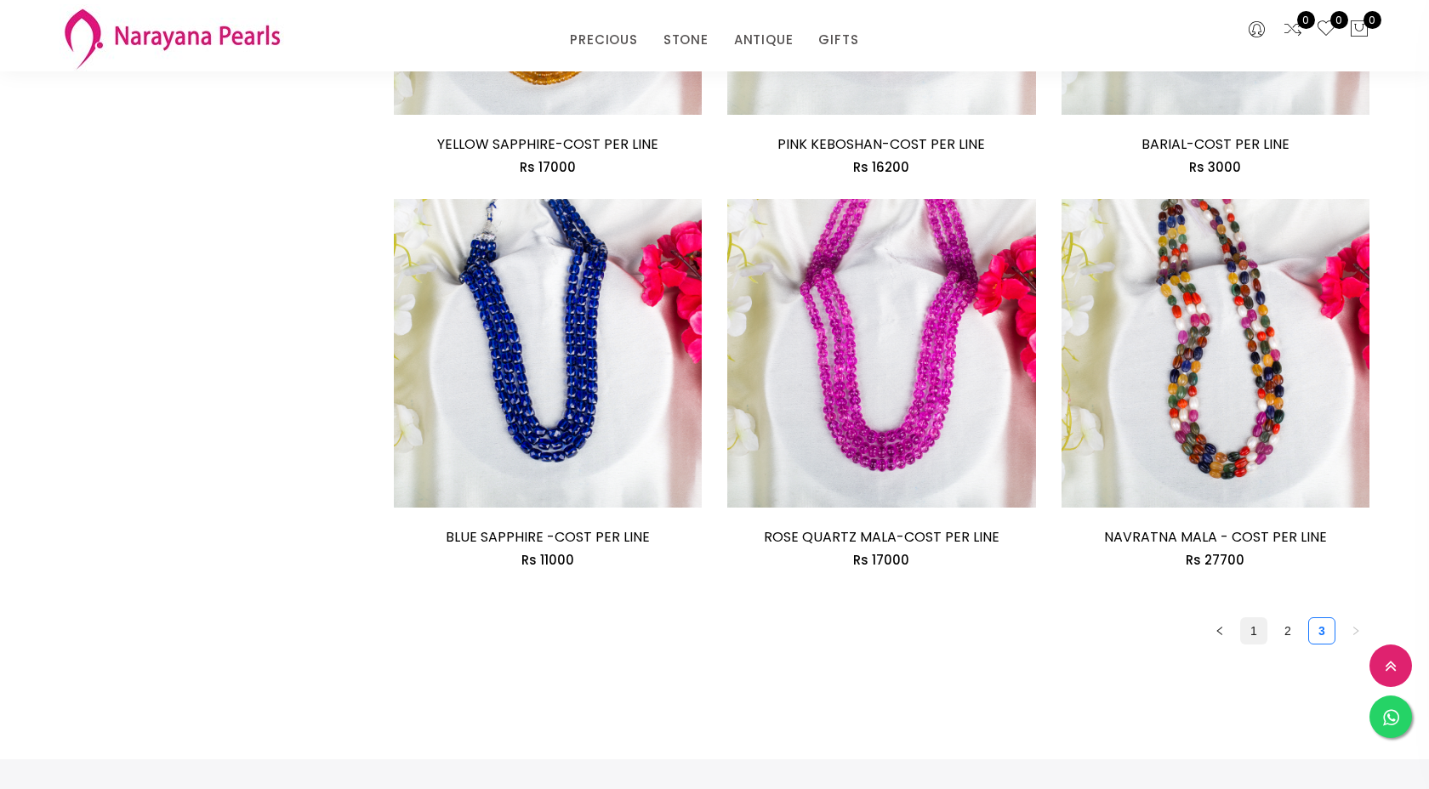
click at [1259, 618] on link "1" at bounding box center [1254, 631] width 26 height 26
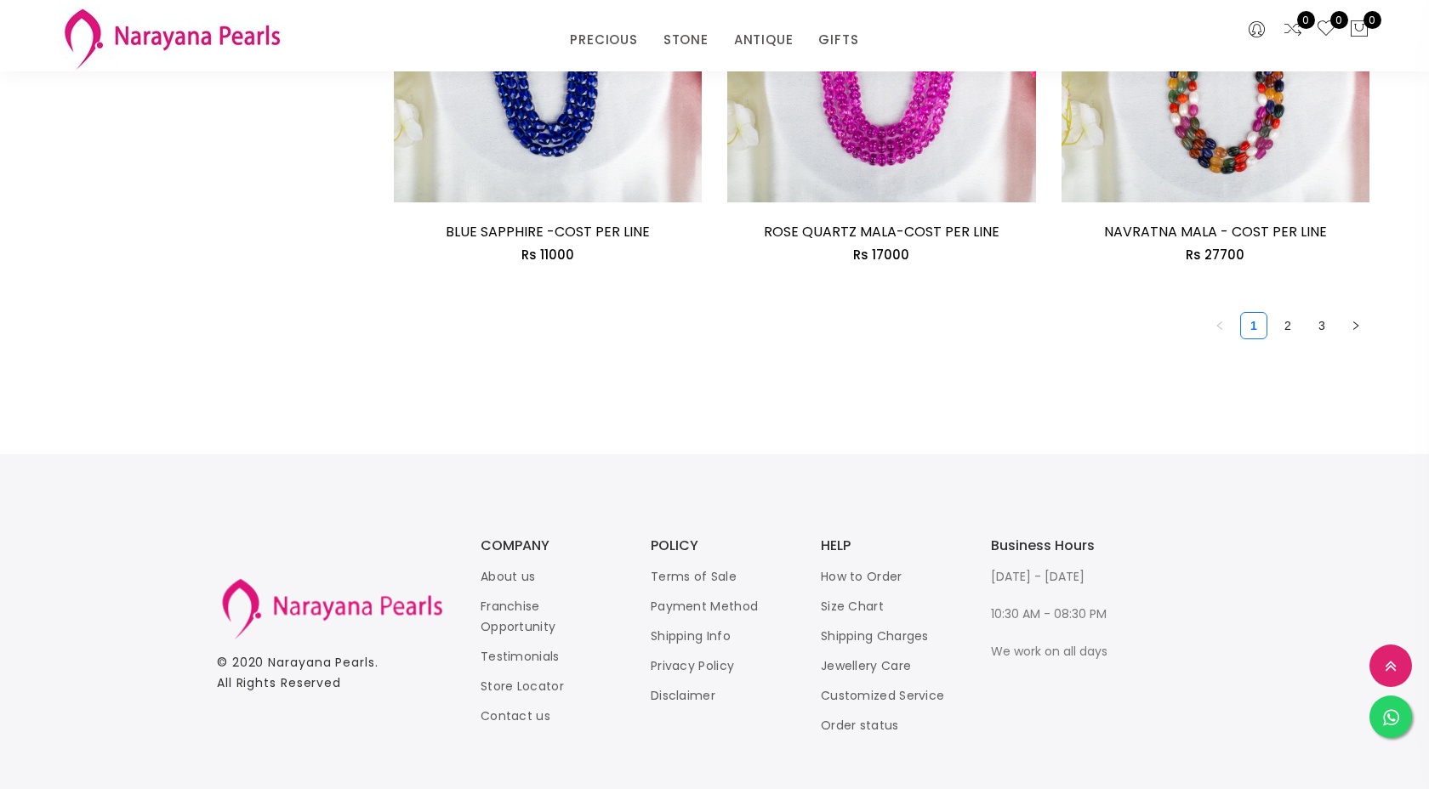
scroll to position [2785, 0]
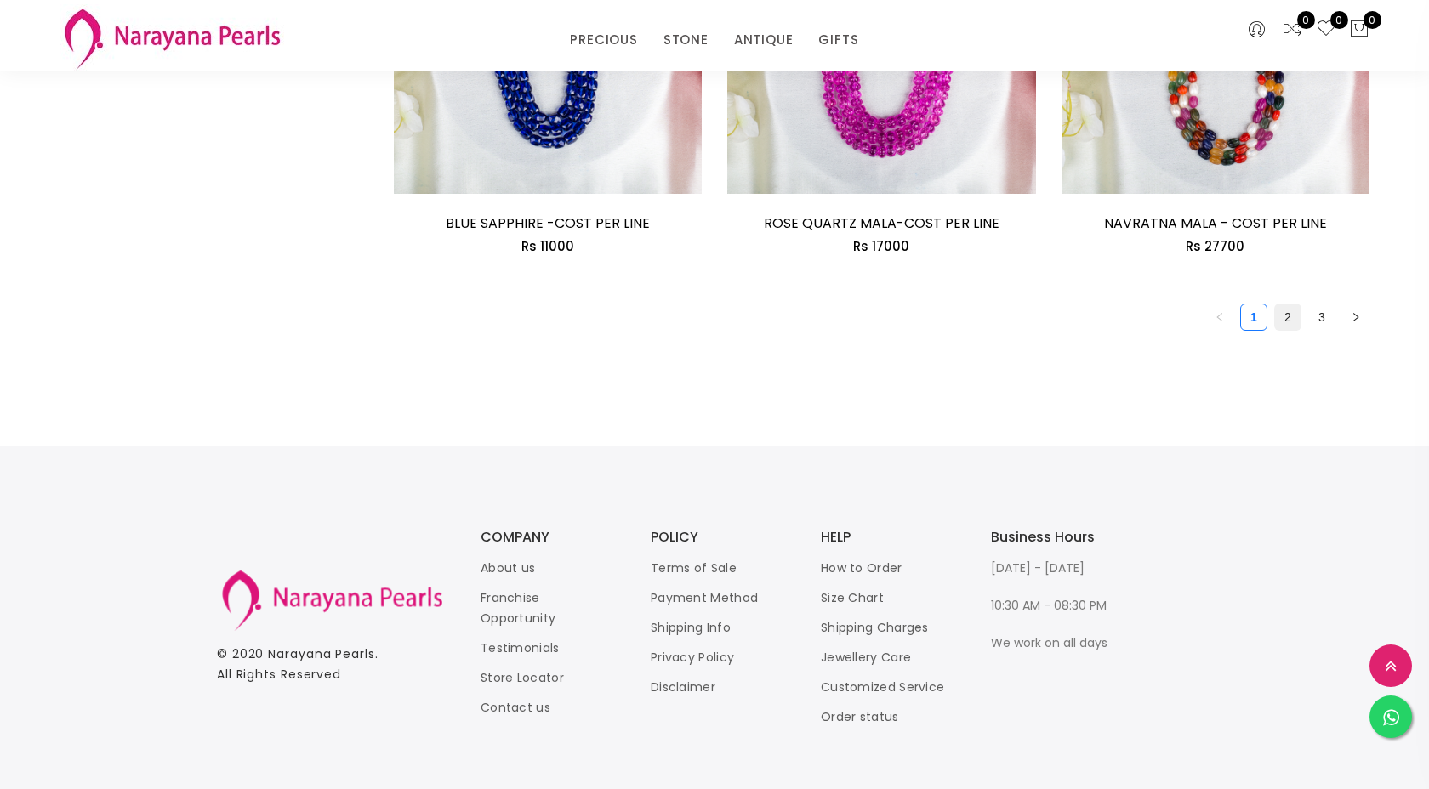
click at [1289, 305] on link "2" at bounding box center [1288, 318] width 26 height 26
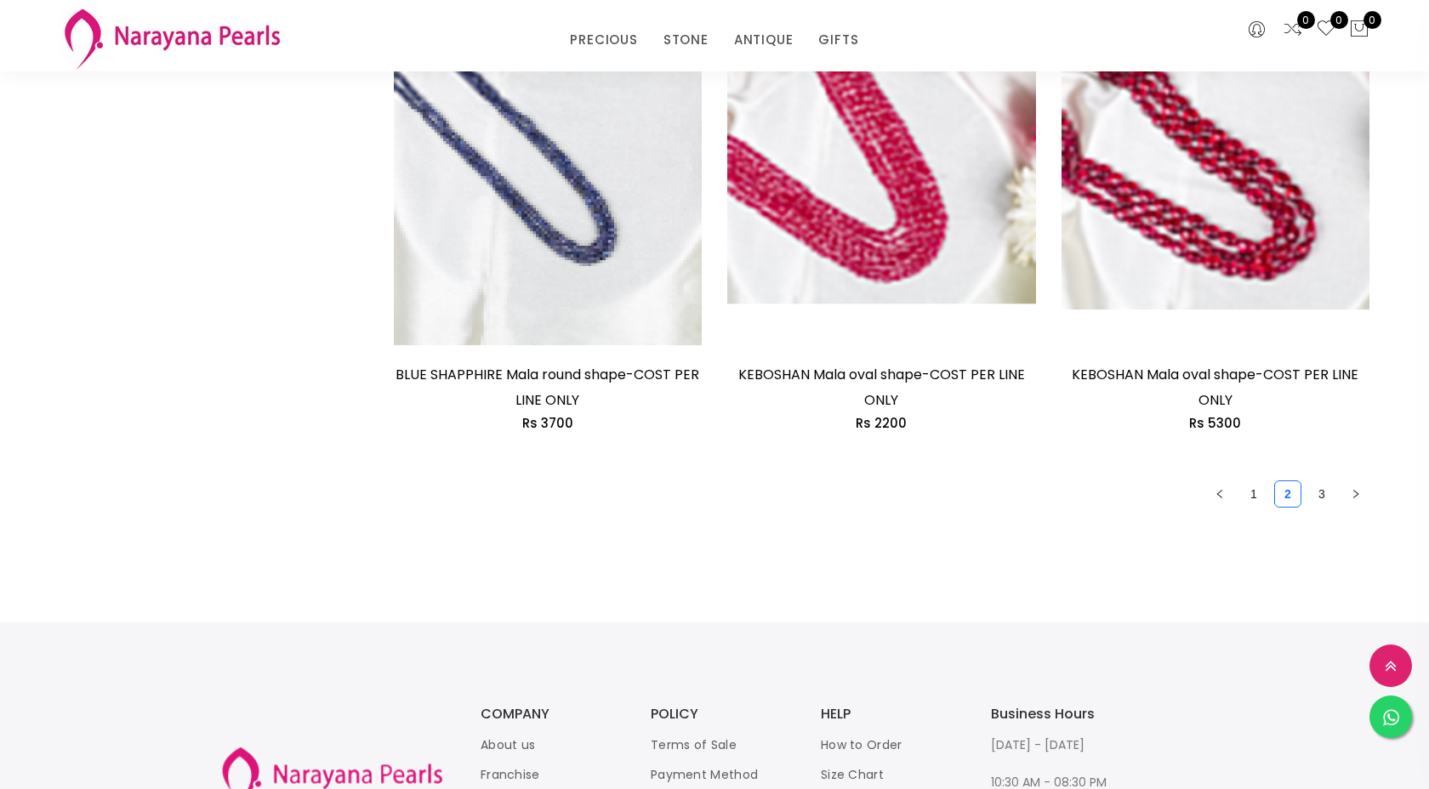
scroll to position [2731, 0]
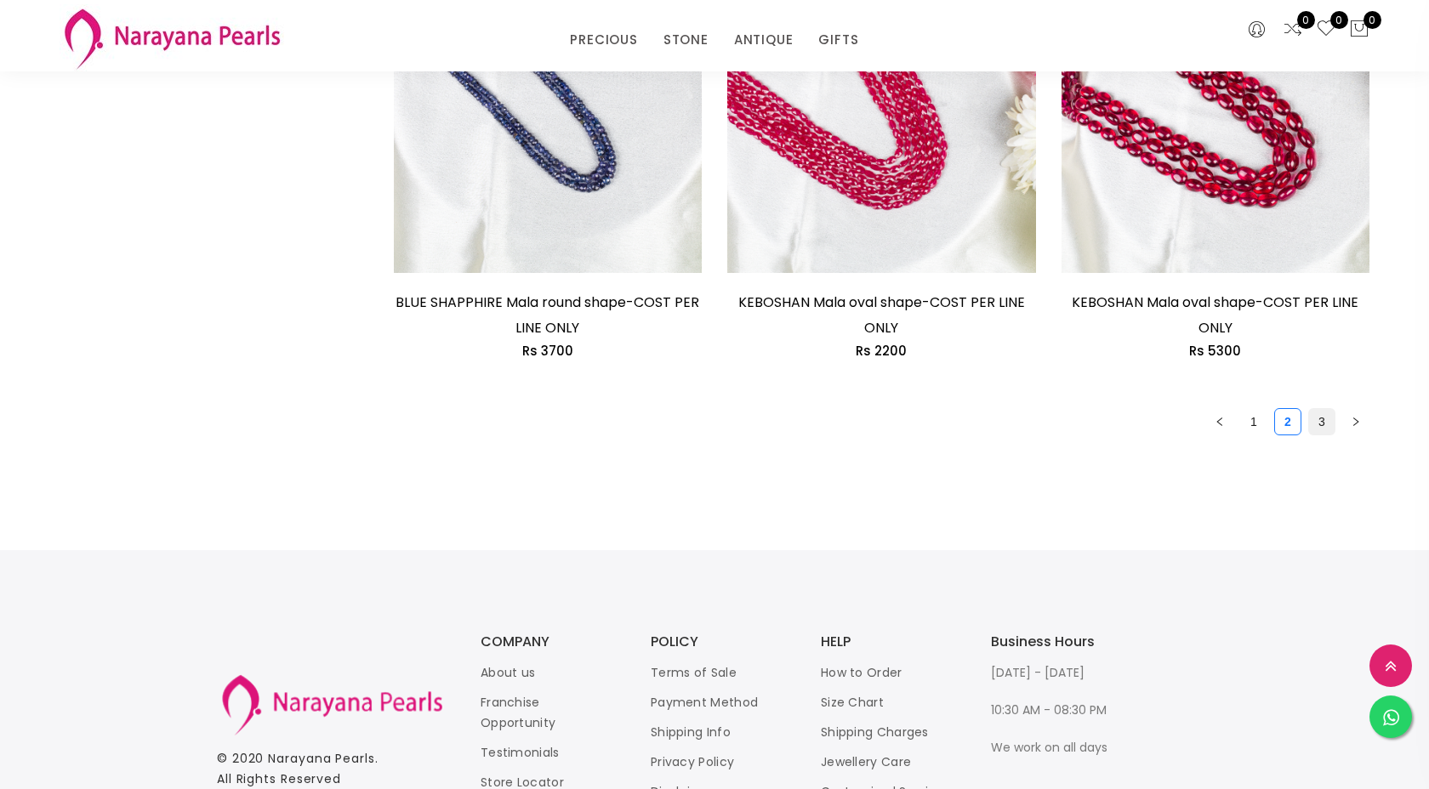
click at [1327, 409] on link "3" at bounding box center [1322, 422] width 26 height 26
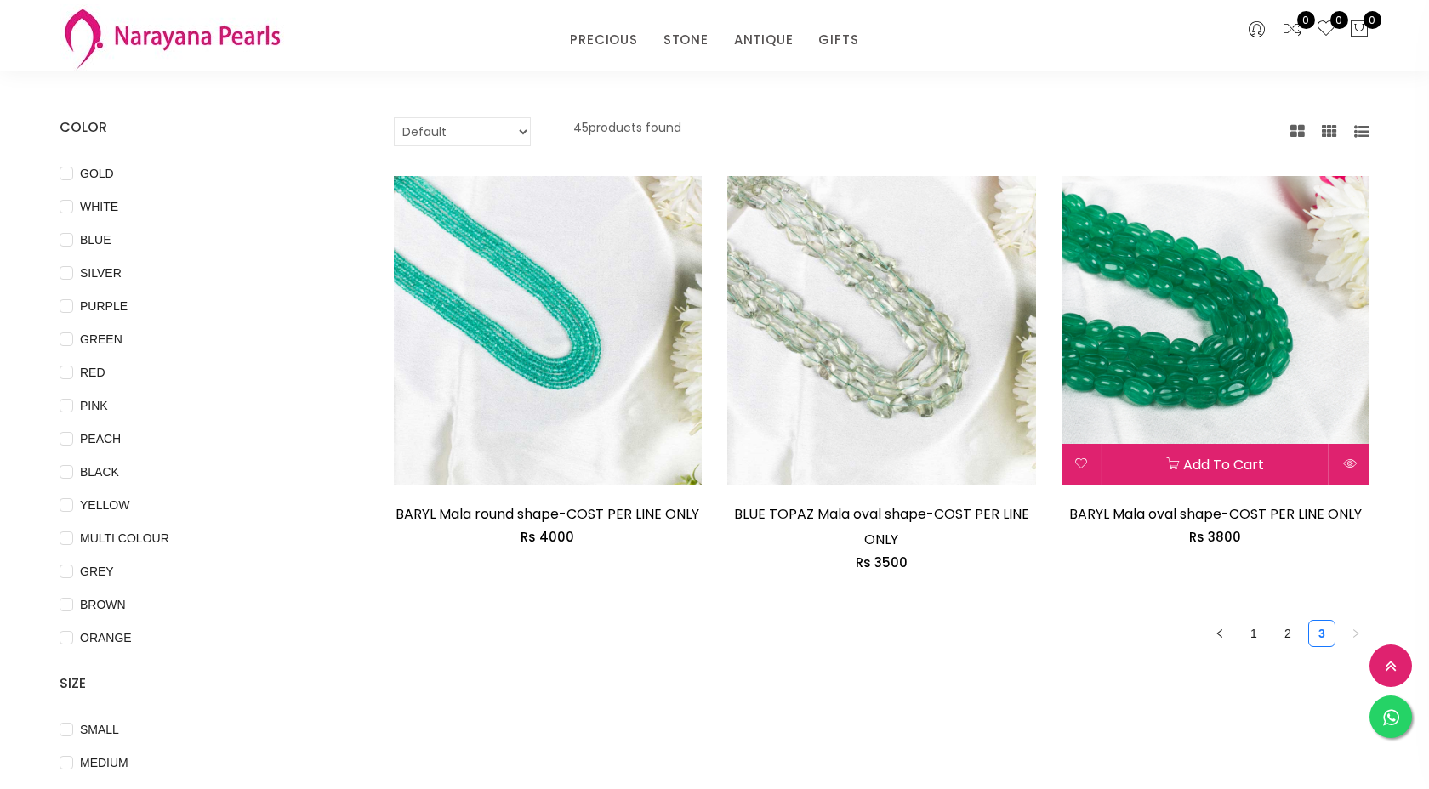
scroll to position [83, 0]
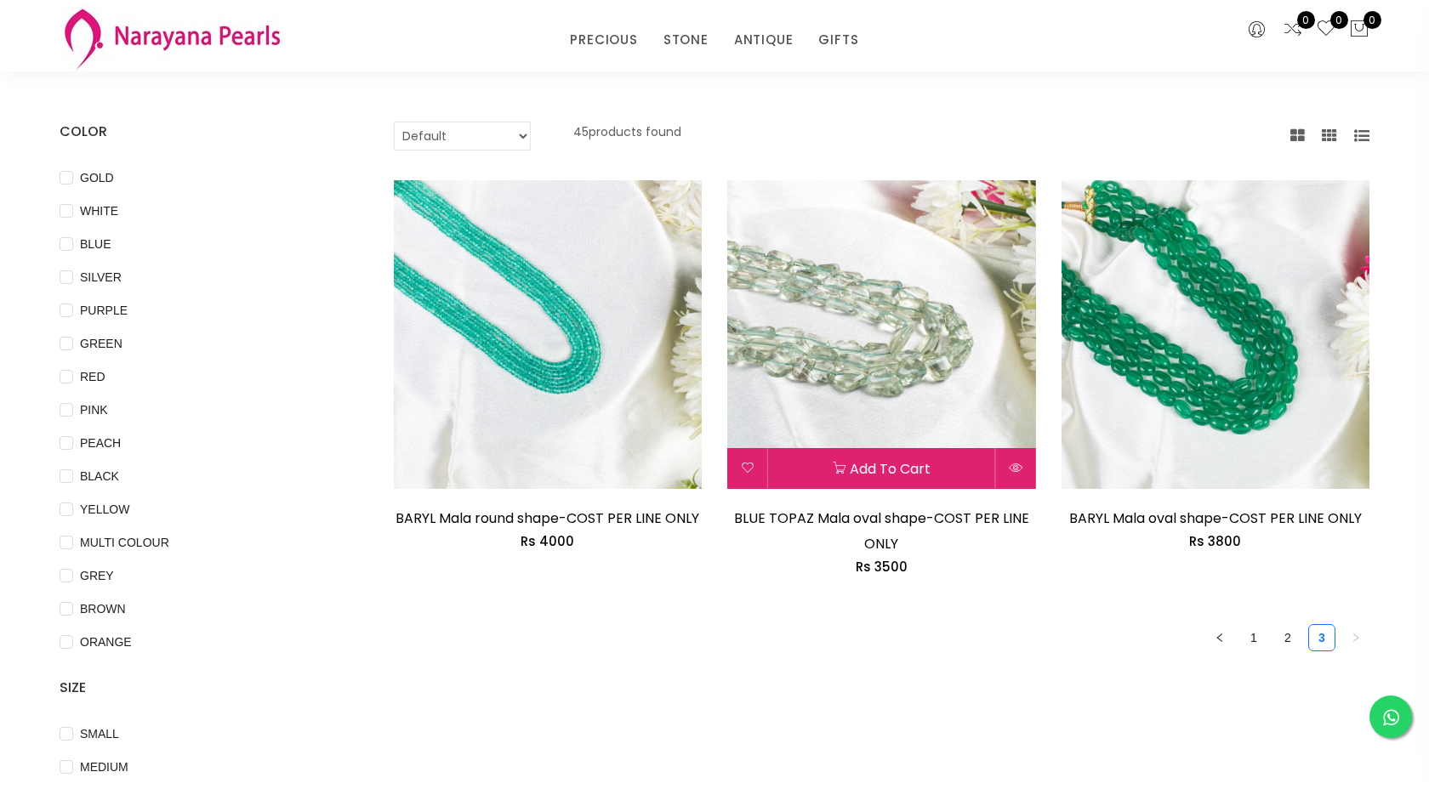
click at [863, 359] on img at bounding box center [881, 334] width 309 height 309
